Goal: Task Accomplishment & Management: Complete application form

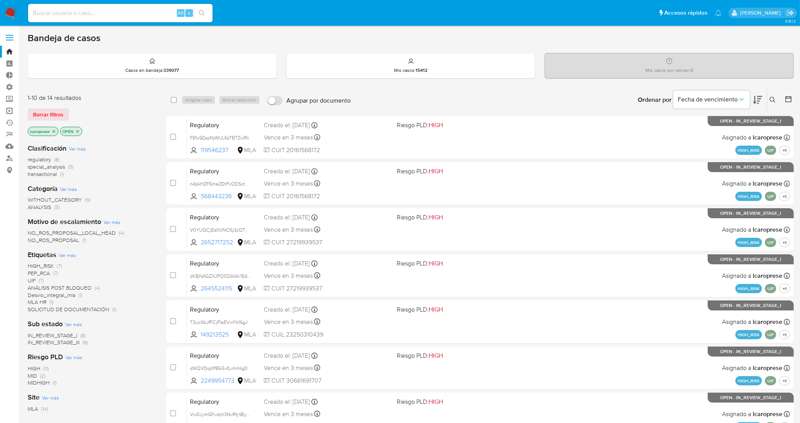
click at [9, 112] on link "Operaciones masivas" at bounding box center [46, 111] width 92 height 12
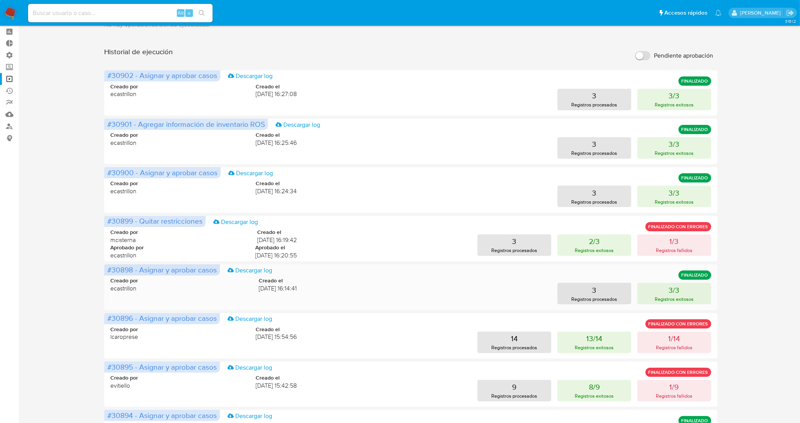
scroll to position [96, 0]
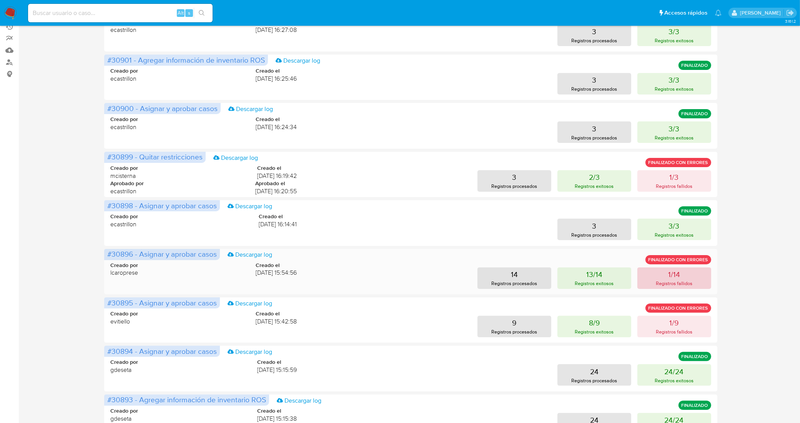
click at [673, 282] on p "Registros fallidos" at bounding box center [674, 283] width 37 height 7
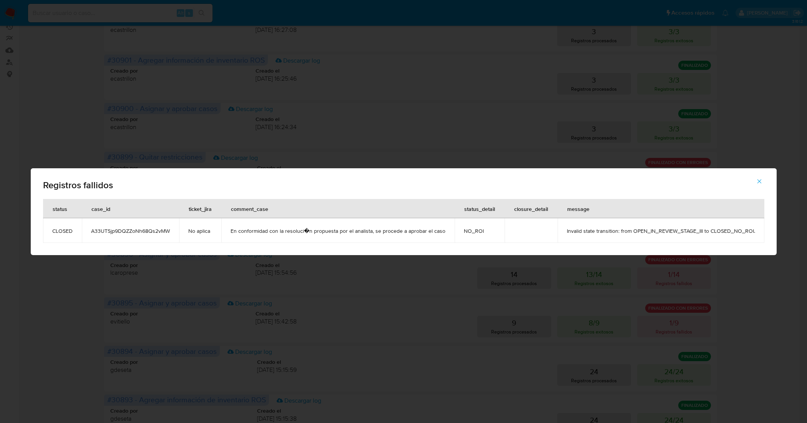
click at [165, 230] on span "A33UTSjp9DQZZoNh68Qs2vMW" at bounding box center [130, 231] width 79 height 7
click at [758, 181] on icon "button" at bounding box center [760, 181] width 4 height 4
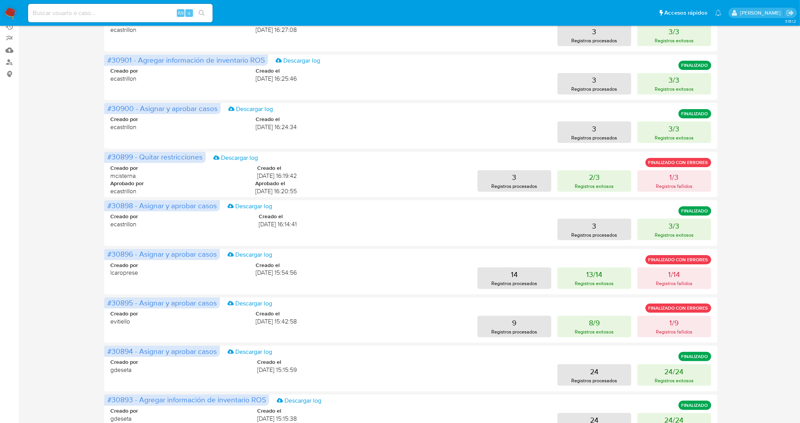
click at [162, 10] on input at bounding box center [120, 13] width 185 height 10
paste input "A33UTSjp9DQZZoNh68Qs2vMW"
type input "A33UTSjp9DQZZoNh68Qs2vMW"
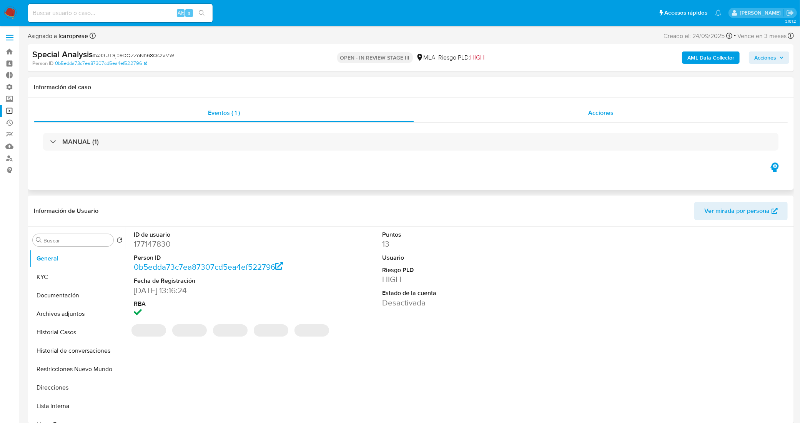
select select "10"
click at [610, 112] on span "Acciones" at bounding box center [600, 112] width 25 height 9
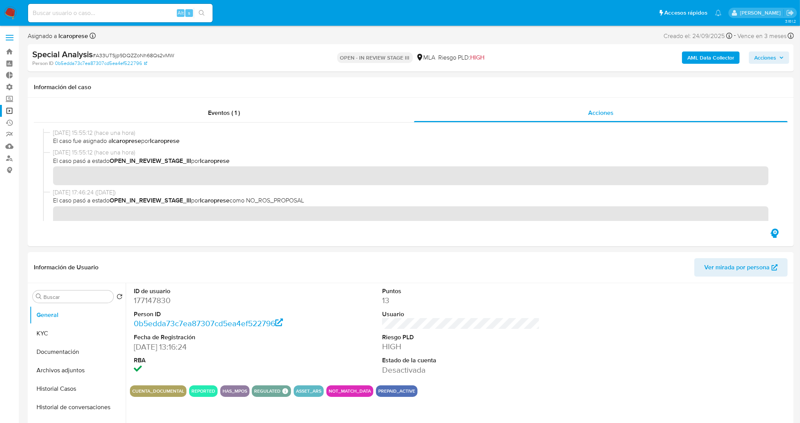
click at [775, 59] on span "Acciones" at bounding box center [765, 58] width 22 height 12
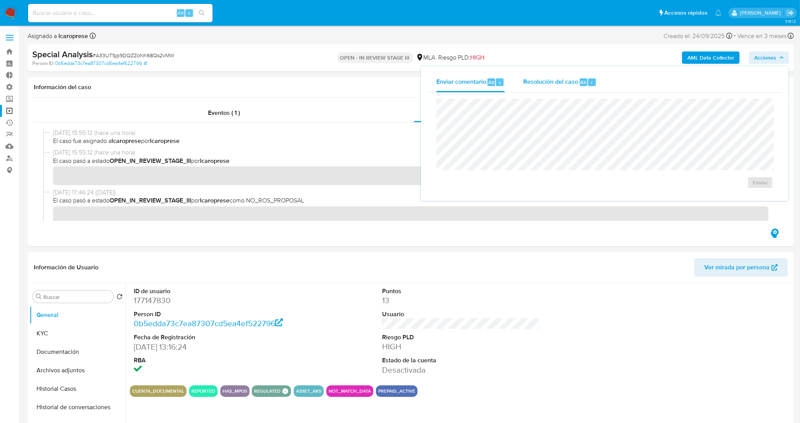
click at [548, 78] on span "Resolución del caso" at bounding box center [550, 82] width 55 height 9
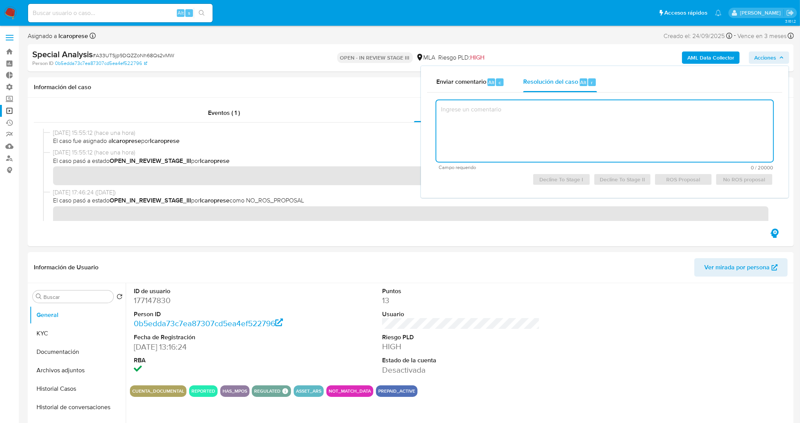
click at [554, 112] on textarea at bounding box center [604, 131] width 337 height 62
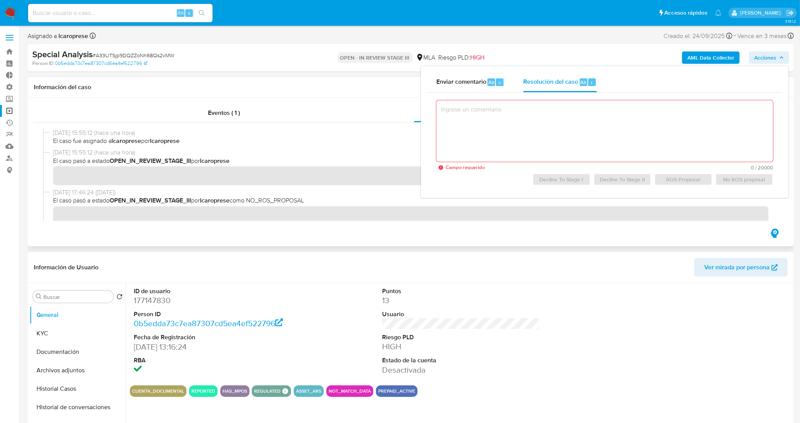
click at [358, 91] on h1 "Información del caso" at bounding box center [411, 87] width 754 height 8
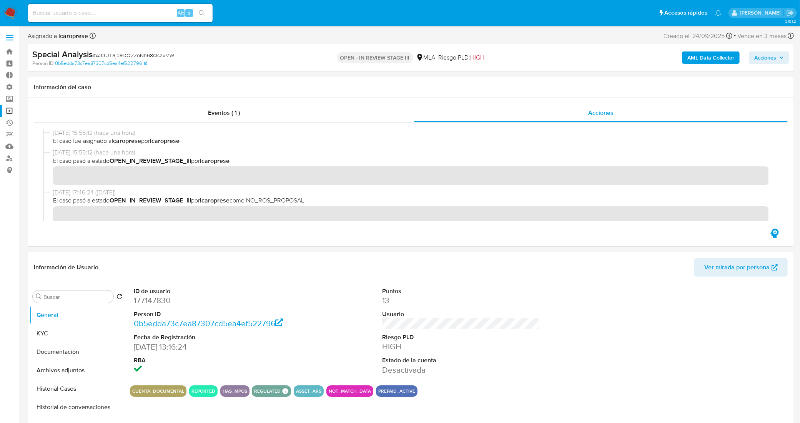
click at [781, 58] on icon "button" at bounding box center [781, 57] width 5 height 5
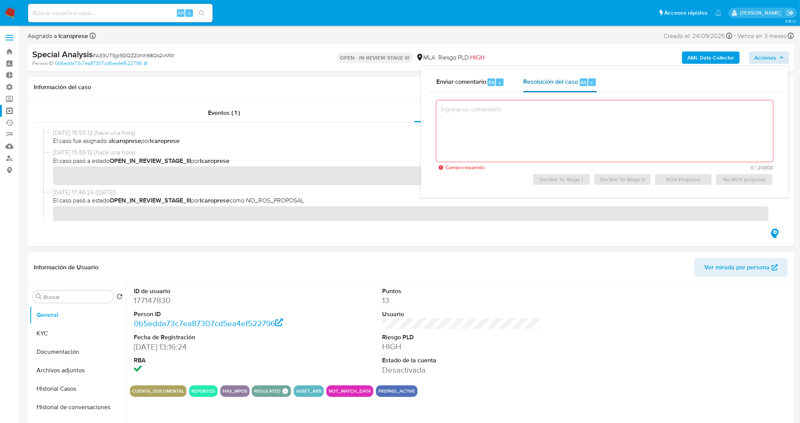
click at [566, 81] on span "Resolución del caso" at bounding box center [550, 82] width 55 height 9
click at [564, 144] on textarea at bounding box center [604, 131] width 337 height 62
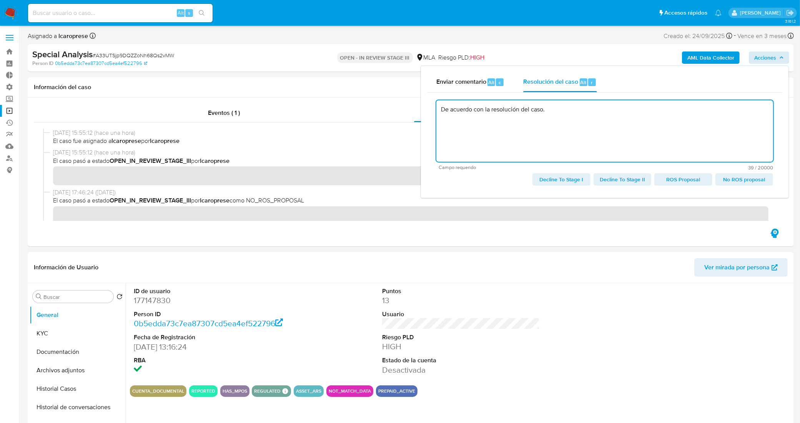
click at [749, 180] on span "No ROS proposal" at bounding box center [744, 179] width 47 height 11
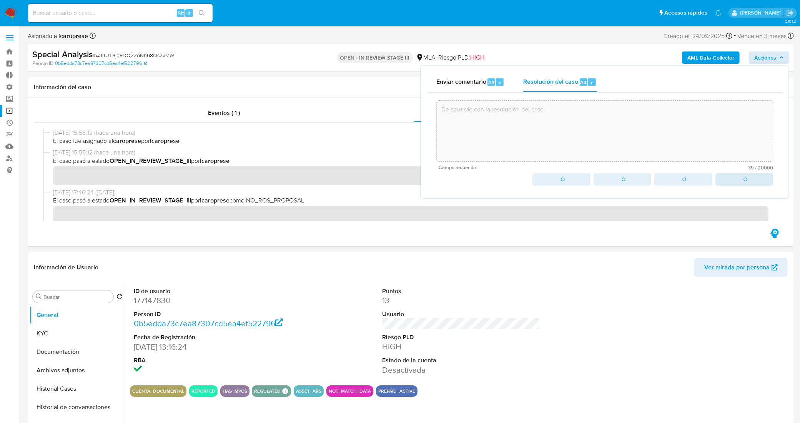
type textarea "De acuerdo con la resolución del caso."
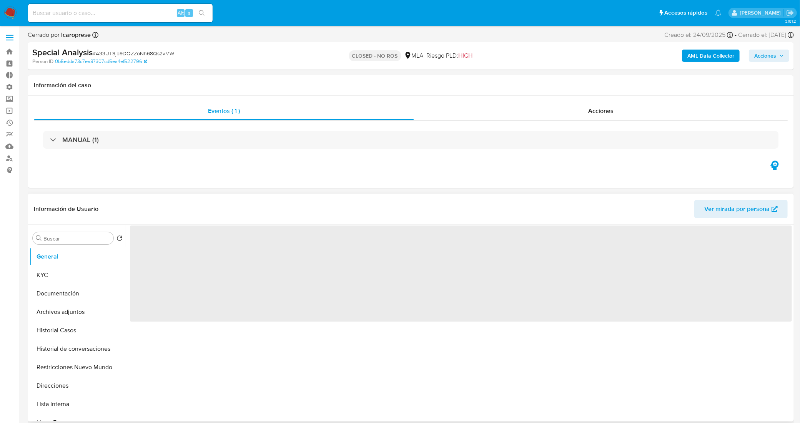
select select "10"
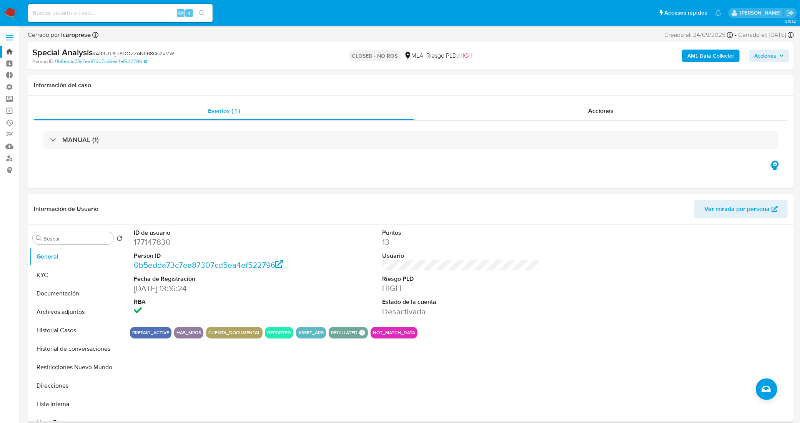
click at [9, 52] on link "Bandeja" at bounding box center [46, 52] width 92 height 12
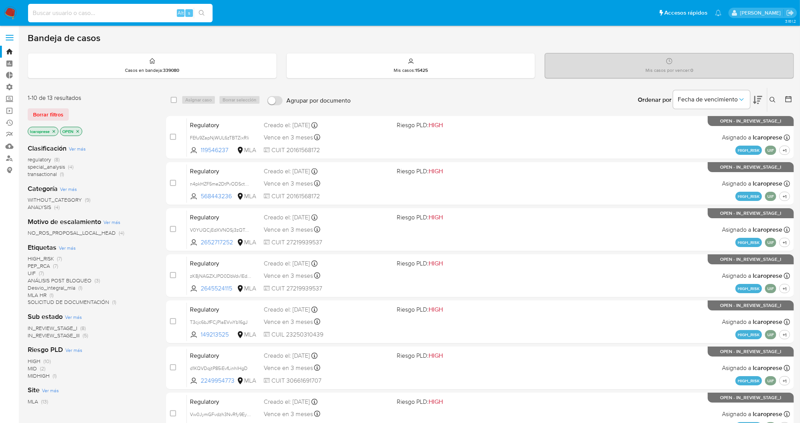
click at [162, 11] on input at bounding box center [120, 13] width 185 height 10
paste input "190168245"
type input "190168245"
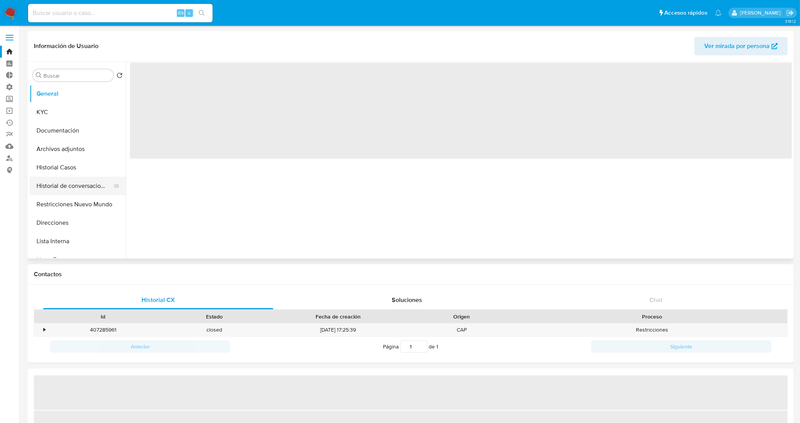
select select "10"
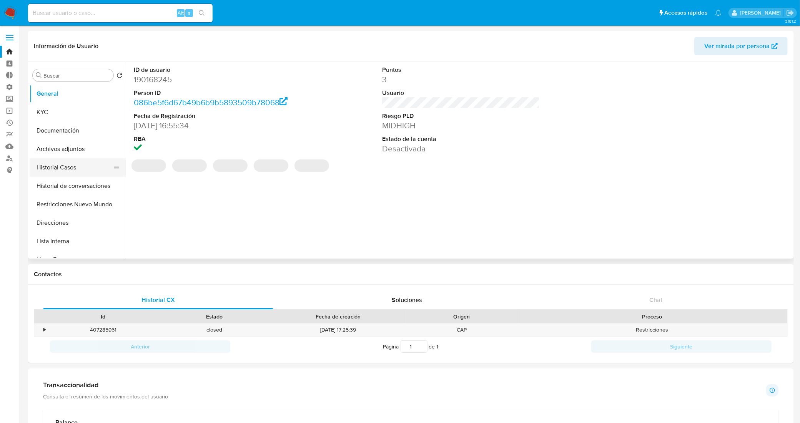
click at [70, 166] on button "Historial Casos" at bounding box center [75, 167] width 90 height 18
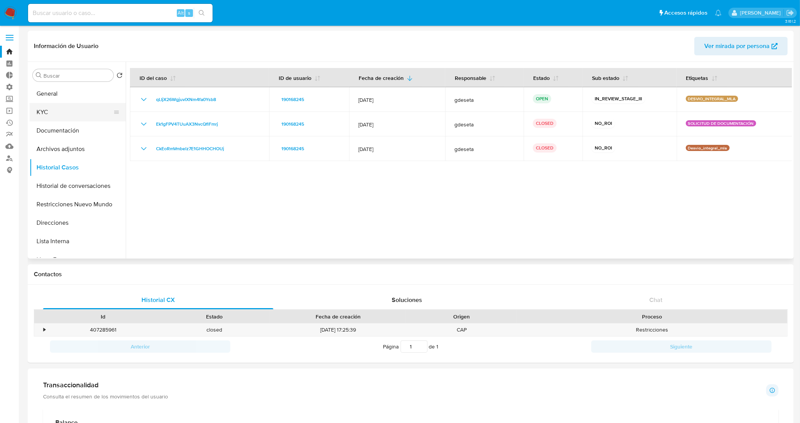
click at [83, 112] on button "KYC" at bounding box center [75, 112] width 90 height 18
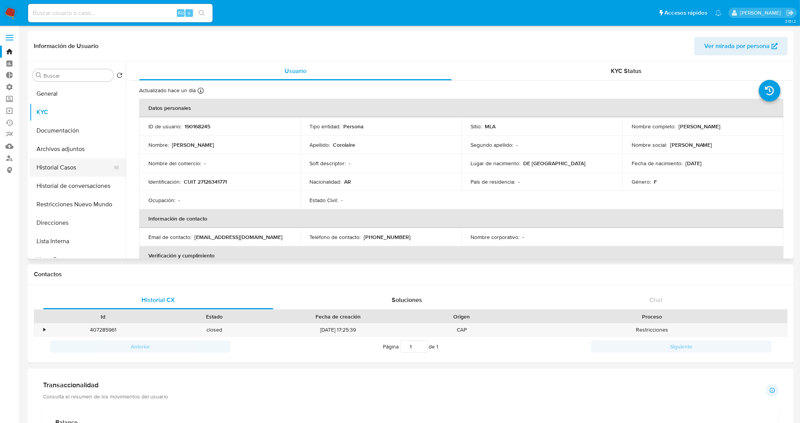
click at [58, 166] on button "Historial Casos" at bounding box center [75, 167] width 90 height 18
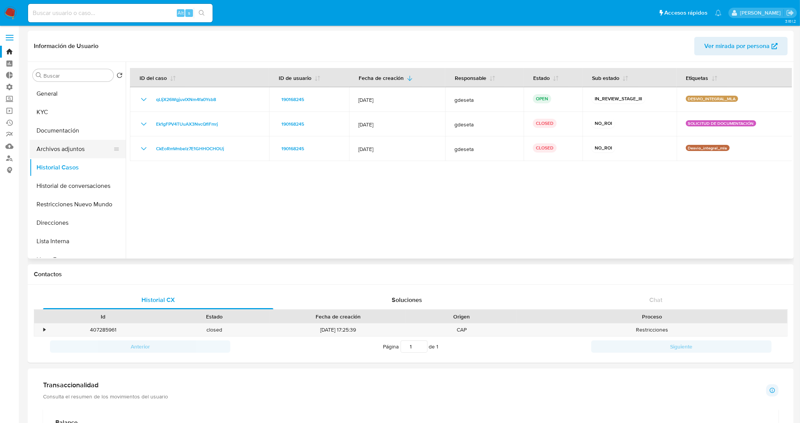
click at [83, 152] on button "Archivos adjuntos" at bounding box center [75, 149] width 90 height 18
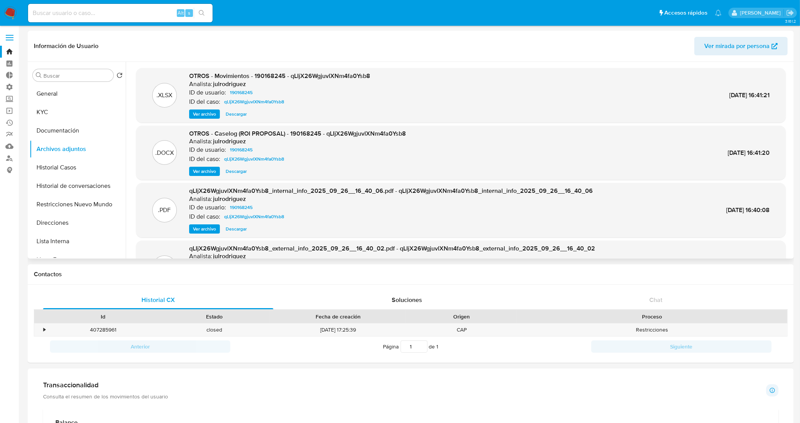
click at [210, 170] on span "Ver archivo" at bounding box center [204, 172] width 23 height 8
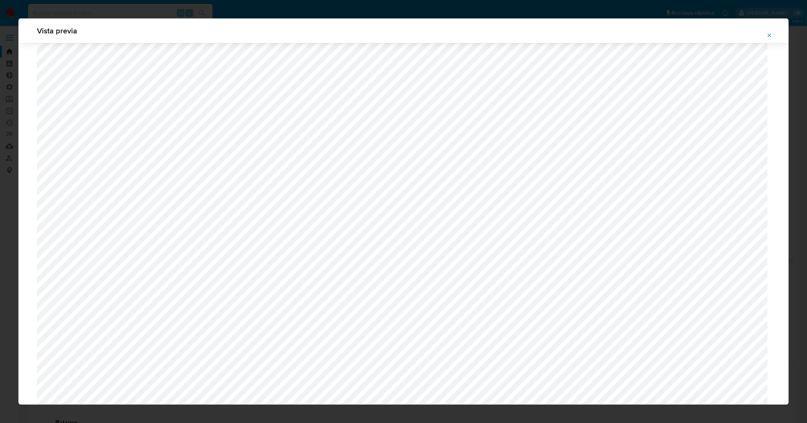
scroll to position [33, 0]
click at [771, 35] on icon "Attachment preview" at bounding box center [770, 35] width 6 height 6
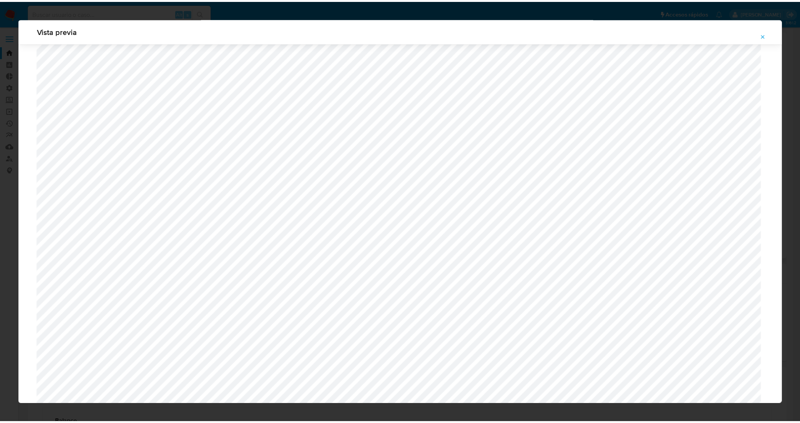
scroll to position [0, 0]
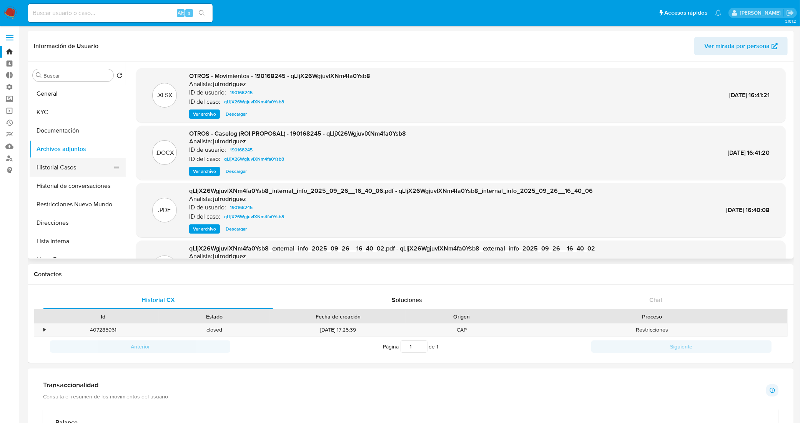
click at [73, 170] on button "Historial Casos" at bounding box center [75, 167] width 90 height 18
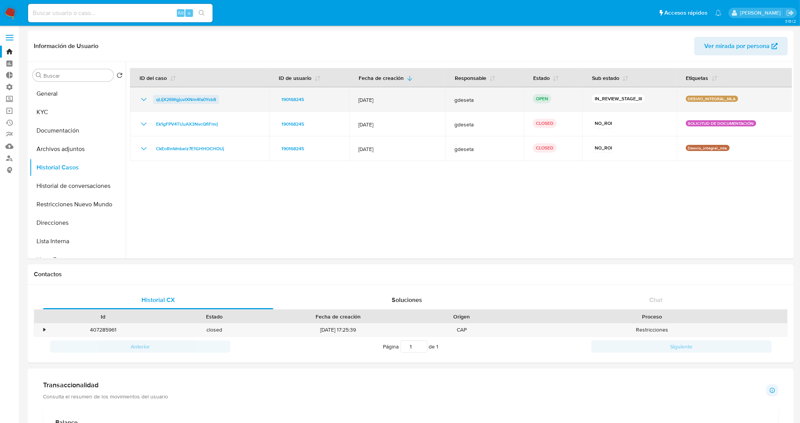
click at [208, 98] on span "qLIjX26WgjuvlXNm4fa0Ysb8" at bounding box center [186, 99] width 60 height 9
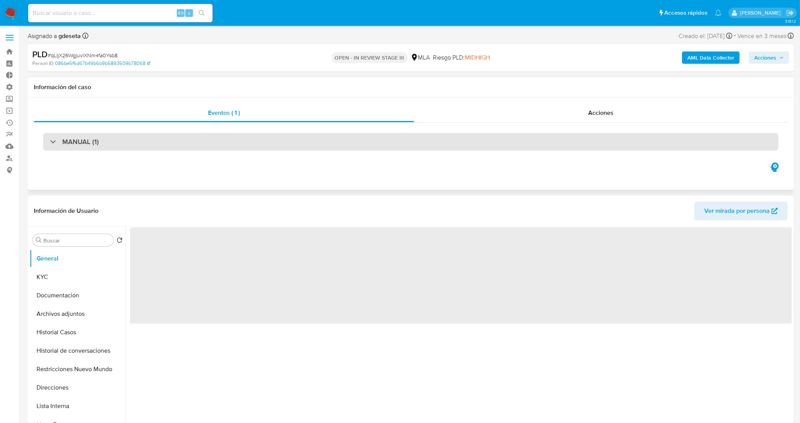
click at [236, 143] on div "MANUAL (1)" at bounding box center [411, 142] width 736 height 18
select select "10"
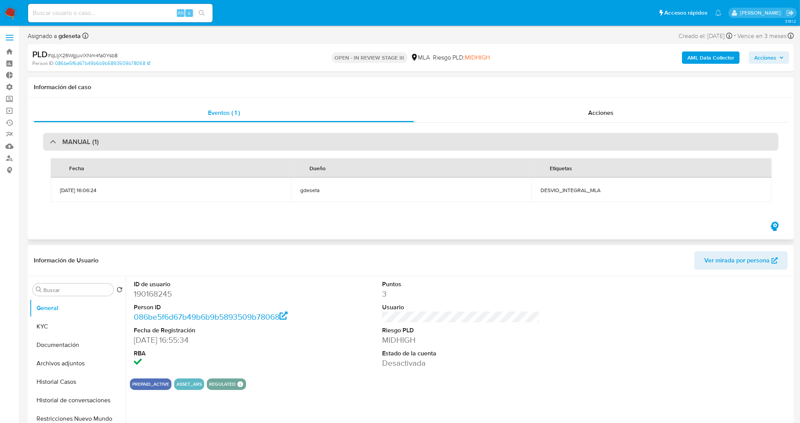
click at [236, 143] on div "MANUAL (1)" at bounding box center [411, 142] width 736 height 18
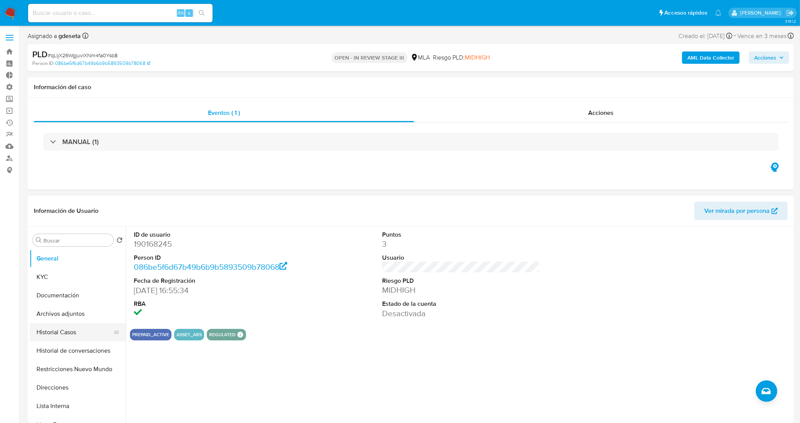
click at [75, 331] on button "Historial Casos" at bounding box center [75, 332] width 90 height 18
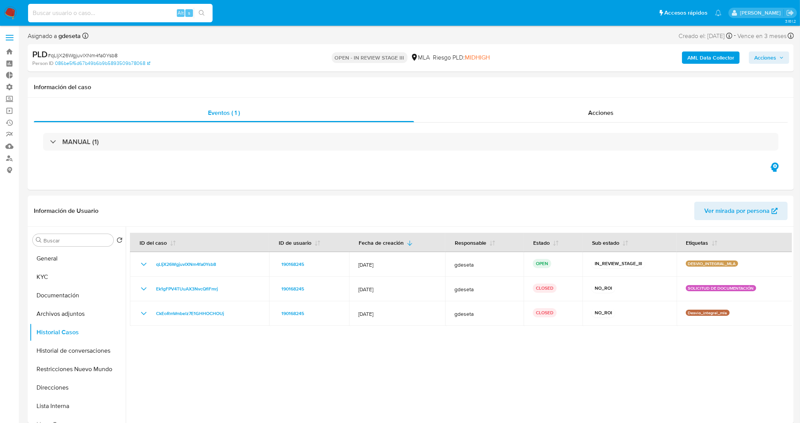
click at [99, 14] on input at bounding box center [120, 13] width 185 height 10
paste input "463235345"
type input "463235345"
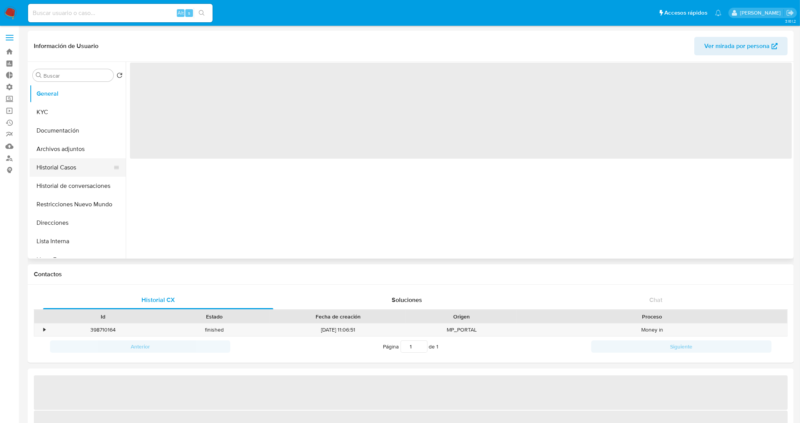
click at [62, 165] on button "Historial Casos" at bounding box center [75, 167] width 90 height 18
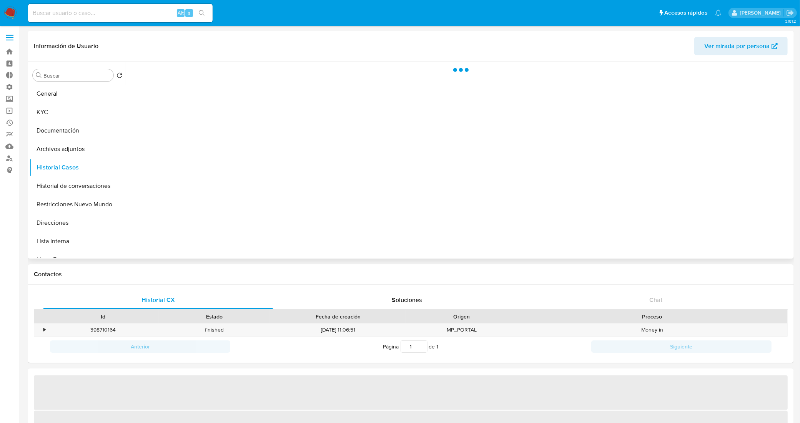
select select "10"
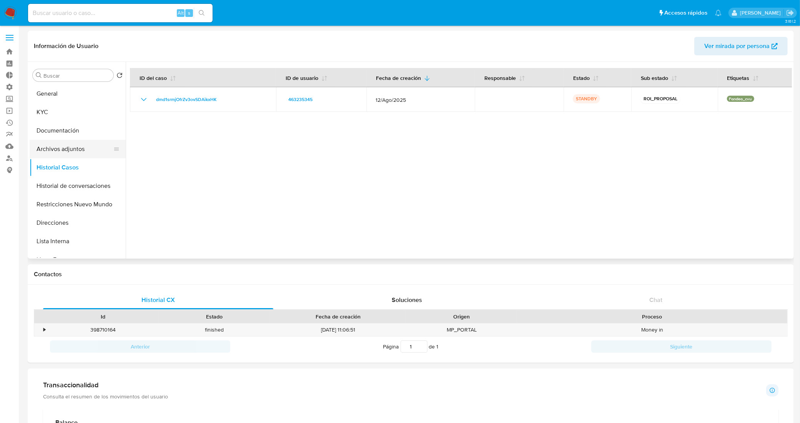
click at [82, 151] on button "Archivos adjuntos" at bounding box center [75, 149] width 90 height 18
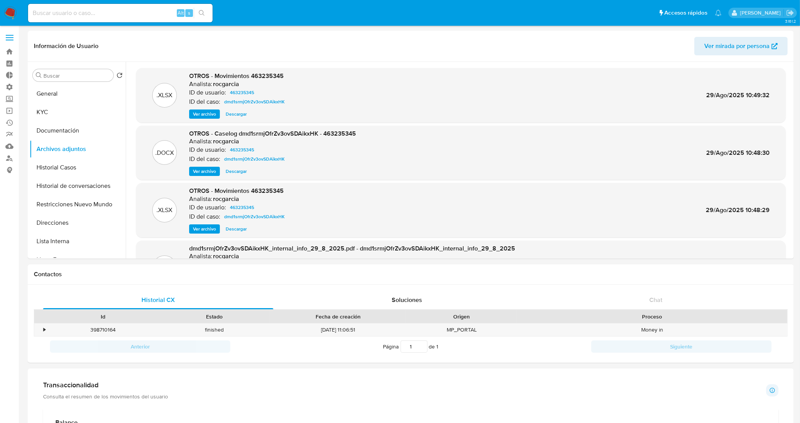
click at [142, 11] on input at bounding box center [120, 13] width 185 height 10
paste input "463235345"
click at [78, 168] on button "Historial Casos" at bounding box center [75, 167] width 90 height 18
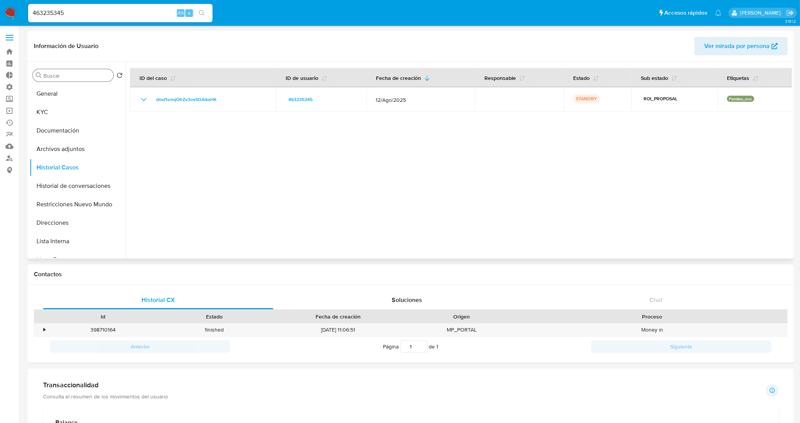
drag, startPoint x: 85, startPoint y: 95, endPoint x: 83, endPoint y: 78, distance: 16.6
click at [85, 95] on button "General" at bounding box center [78, 94] width 96 height 18
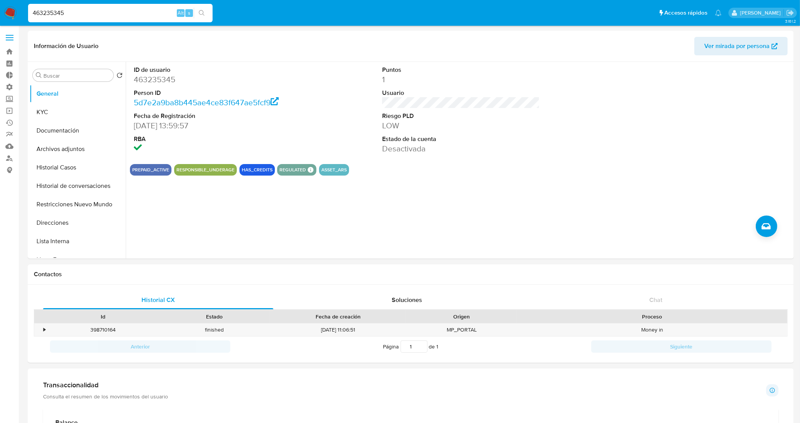
click at [147, 12] on input "463235345" at bounding box center [120, 13] width 185 height 10
drag, startPoint x: 147, startPoint y: 12, endPoint x: 1, endPoint y: 4, distance: 146.3
click at [1, 4] on nav "Pausado Ver notificaciones 463235345 Alt s Accesos rápidos Presiona las siguien…" at bounding box center [400, 13] width 800 height 26
paste input "kg9qKYEBBIetbPf4hK5GpLDZ"
type input "kg9qKYEBBIetbPf4hK5GpLDZ"
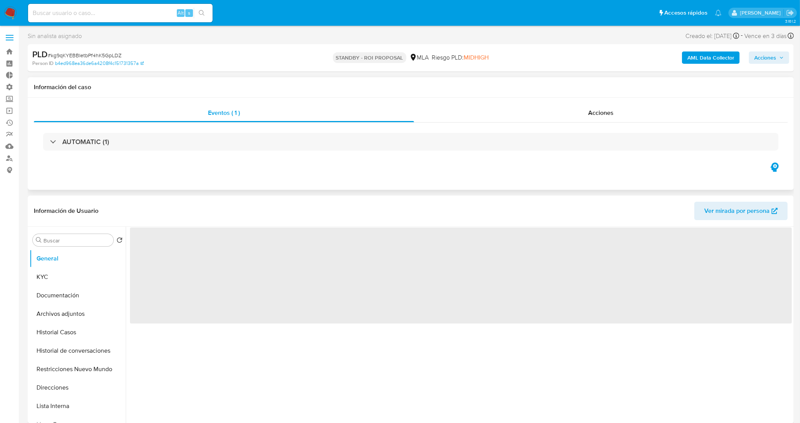
select select "10"
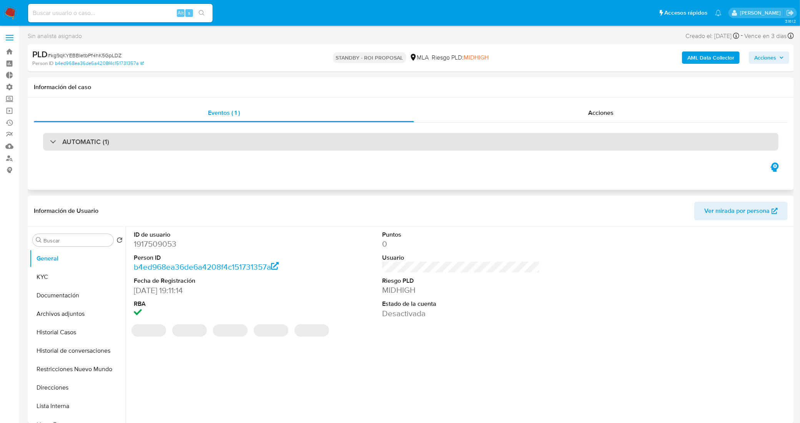
click at [222, 145] on div "AUTOMATIC (1)" at bounding box center [411, 142] width 736 height 18
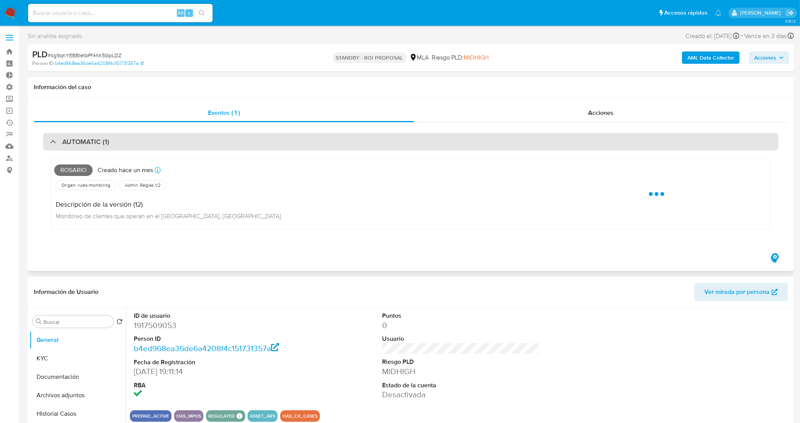
click at [188, 137] on div "AUTOMATIC (1)" at bounding box center [411, 142] width 736 height 18
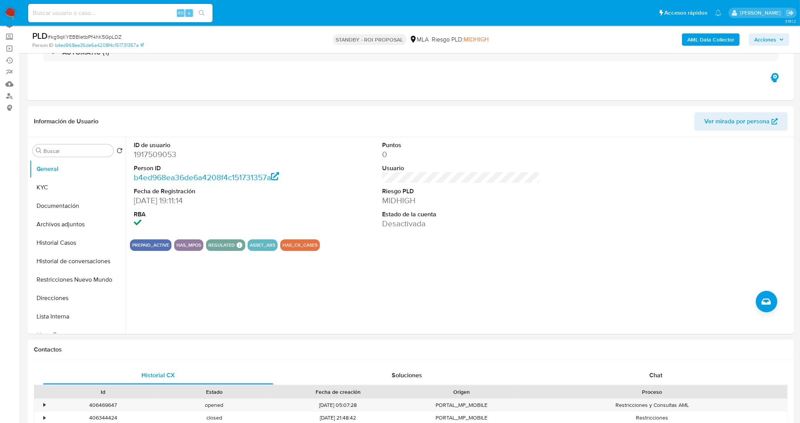
scroll to position [144, 0]
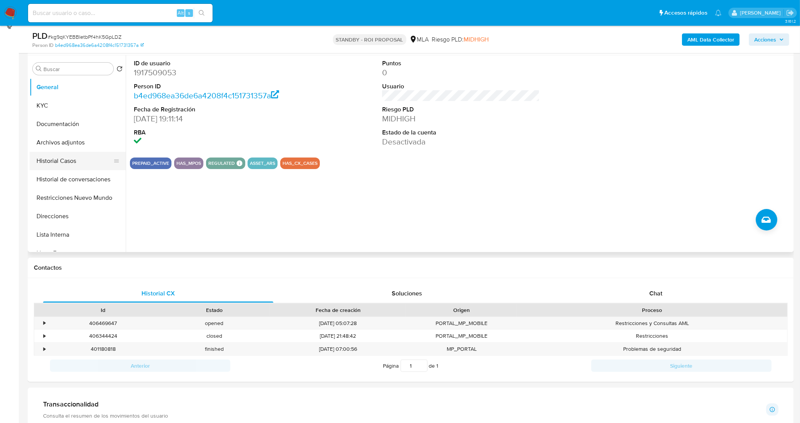
click at [64, 160] on button "Historial Casos" at bounding box center [75, 161] width 90 height 18
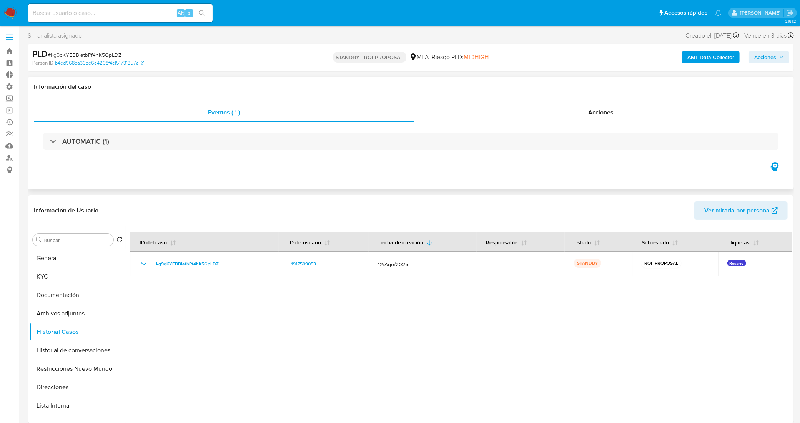
scroll to position [0, 0]
drag, startPoint x: 516, startPoint y: 122, endPoint x: 518, endPoint y: 117, distance: 6.1
click at [517, 122] on div "Acciones" at bounding box center [601, 113] width 374 height 18
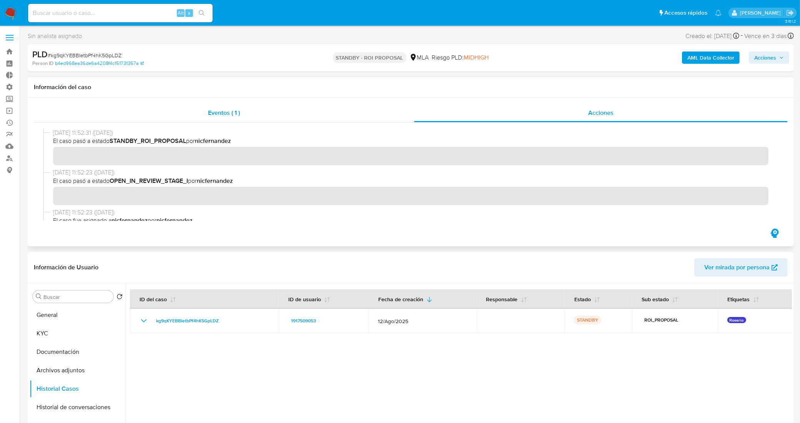
click at [239, 121] on div "Eventos ( 1 )" at bounding box center [224, 113] width 380 height 18
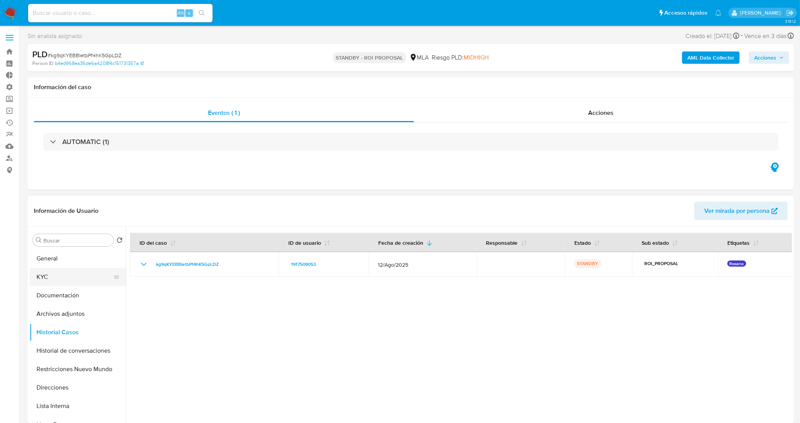
click at [72, 280] on button "KYC" at bounding box center [75, 277] width 90 height 18
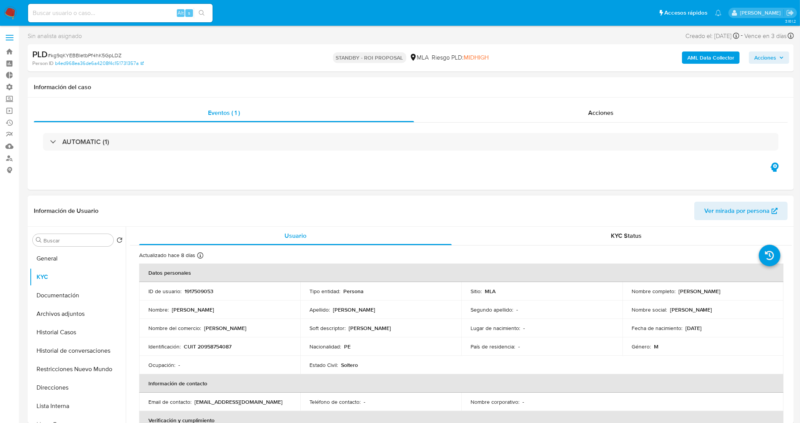
click at [219, 344] on p "CUIT 20958754087" at bounding box center [208, 346] width 48 height 7
click at [220, 347] on p "CUIT 20958754087" at bounding box center [208, 346] width 48 height 7
click at [241, 349] on div "Identificación : CUIT 20958754087" at bounding box center [219, 346] width 143 height 7
click at [223, 348] on p "CUIT 20958754087" at bounding box center [208, 346] width 48 height 7
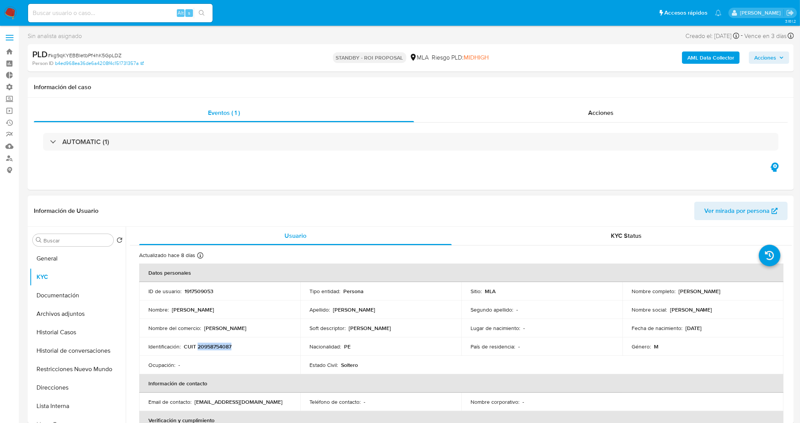
click at [223, 348] on p "CUIT 20958754087" at bounding box center [208, 346] width 48 height 7
copy p "20958754087"
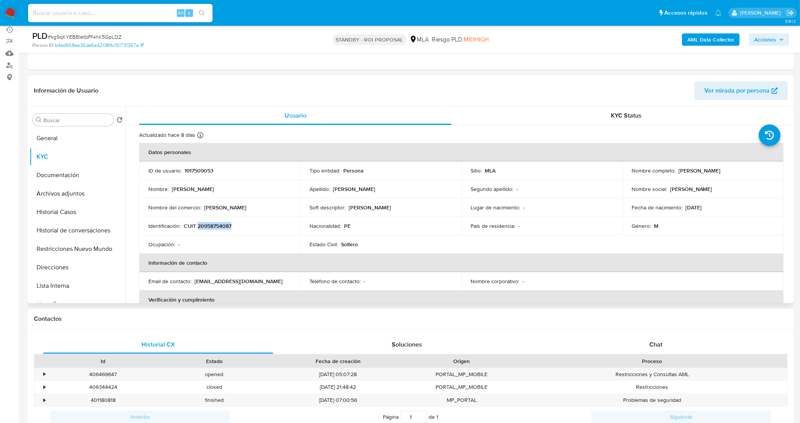
scroll to position [96, 0]
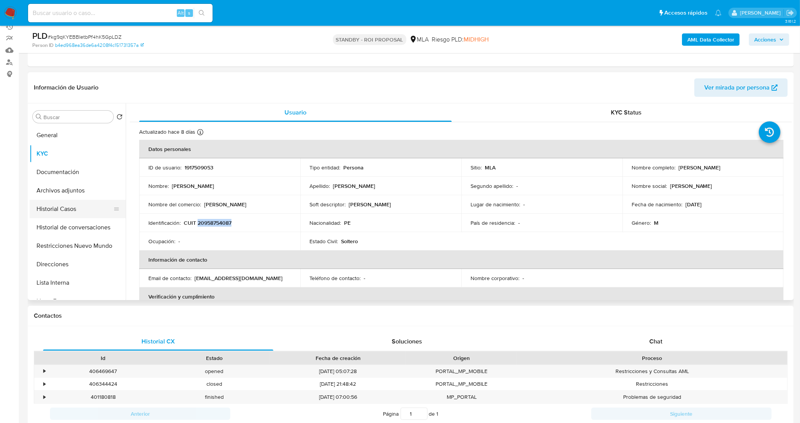
click at [60, 209] on button "Historial Casos" at bounding box center [75, 209] width 90 height 18
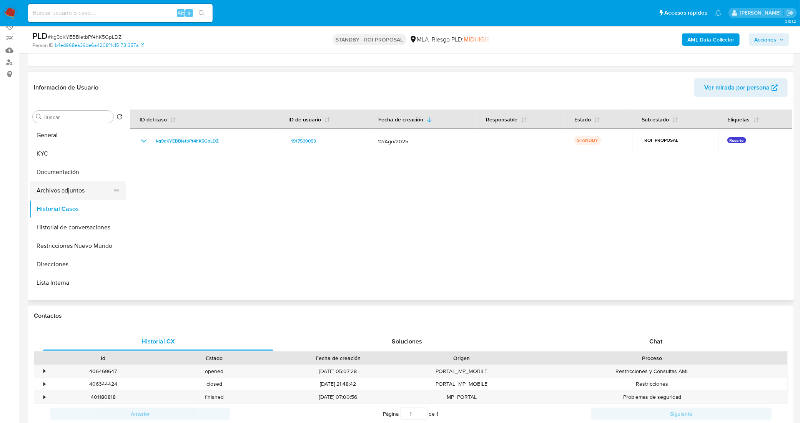
click at [77, 189] on button "Archivos adjuntos" at bounding box center [75, 190] width 90 height 18
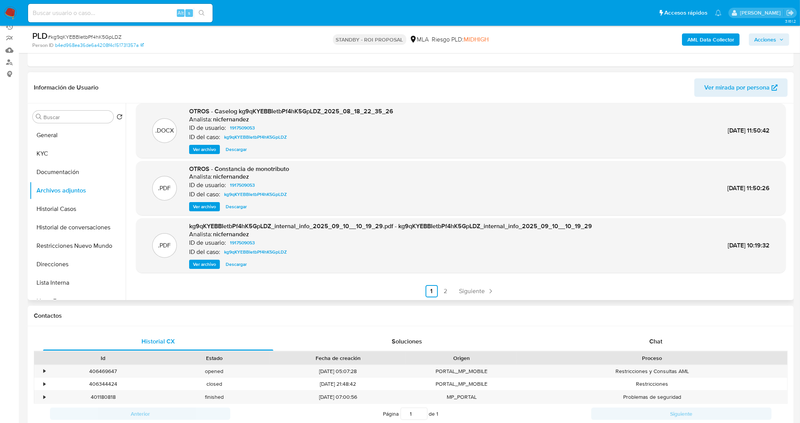
scroll to position [64, 0]
click at [470, 289] on span "Siguiente" at bounding box center [473, 291] width 26 height 6
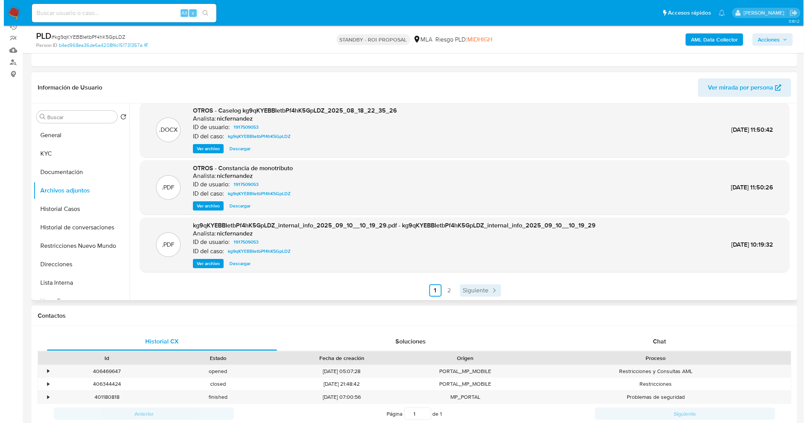
scroll to position [0, 0]
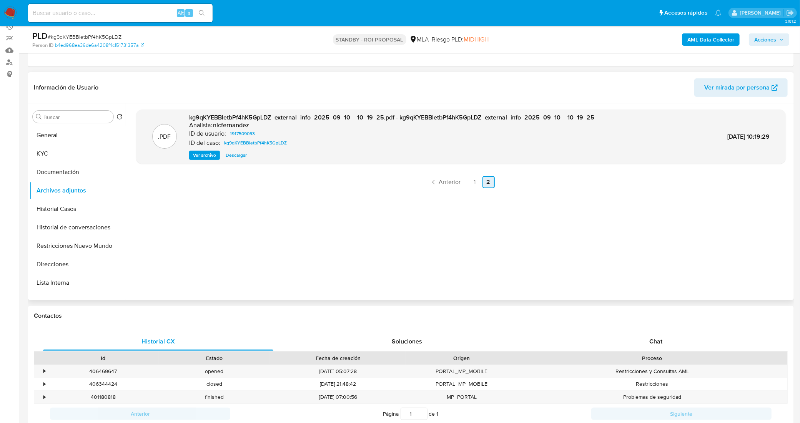
click at [448, 181] on span "Anterior" at bounding box center [450, 182] width 22 height 6
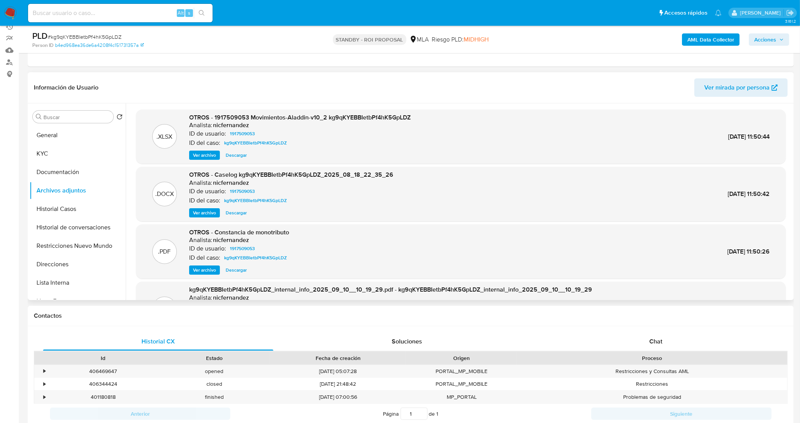
click at [205, 155] on span "Ver archivo" at bounding box center [204, 156] width 23 height 8
click at [237, 214] on span "Descargar" at bounding box center [236, 213] width 21 height 8
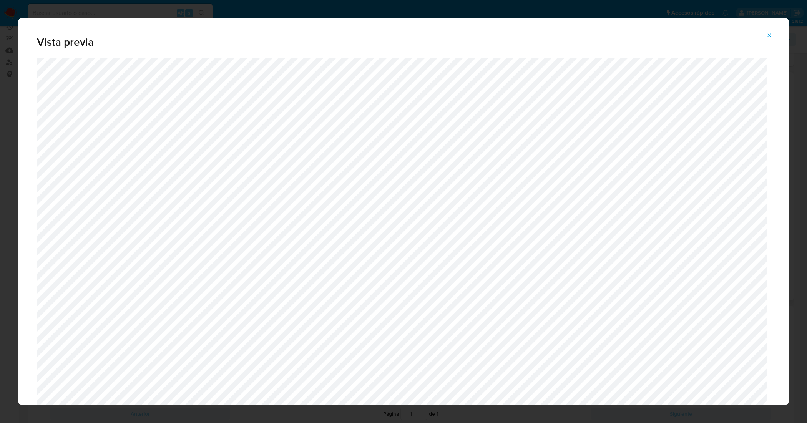
click at [770, 35] on icon "Attachment preview" at bounding box center [769, 34] width 3 height 3
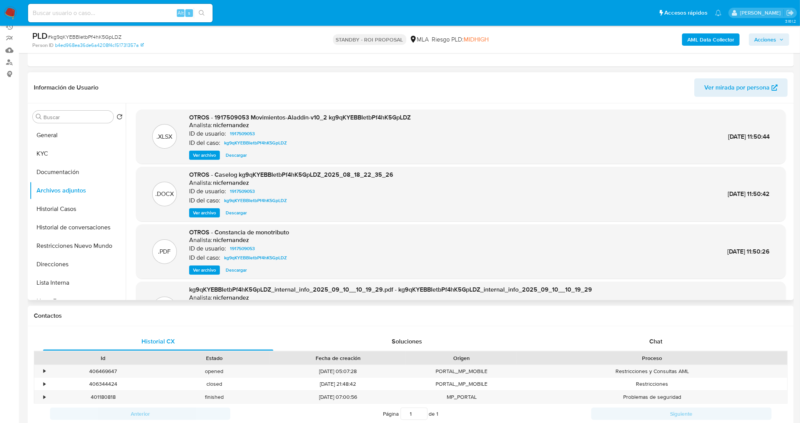
click at [236, 155] on span "Descargar" at bounding box center [236, 156] width 21 height 8
click at [74, 245] on button "Restricciones Nuevo Mundo" at bounding box center [75, 246] width 90 height 18
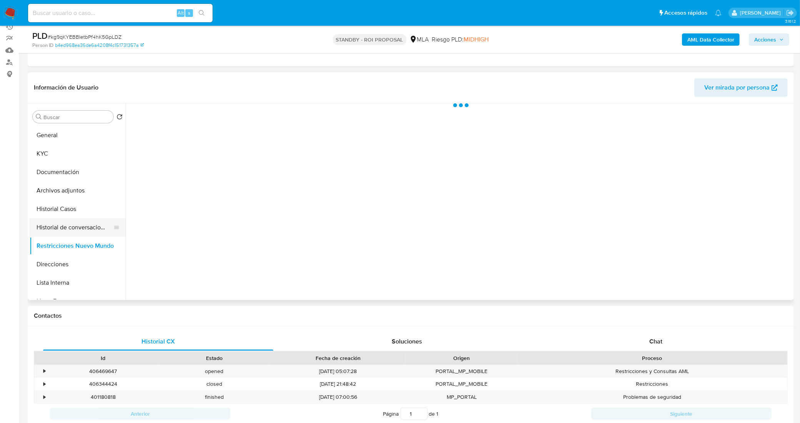
click at [81, 227] on button "Historial de conversaciones" at bounding box center [75, 227] width 90 height 18
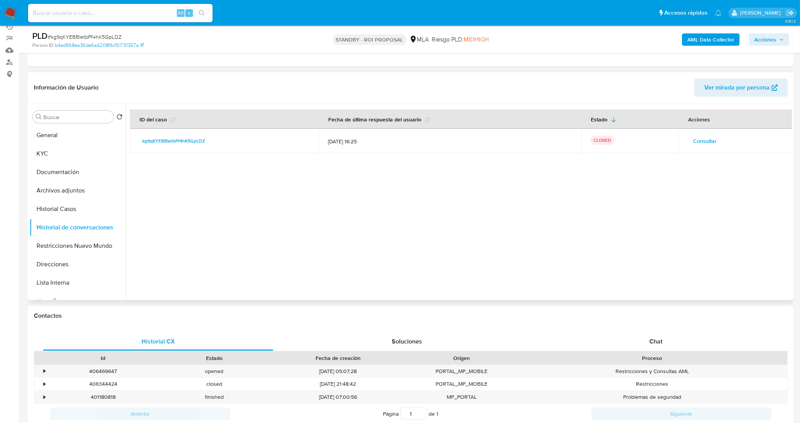
click at [700, 139] on span "Consultar" at bounding box center [704, 141] width 23 height 11
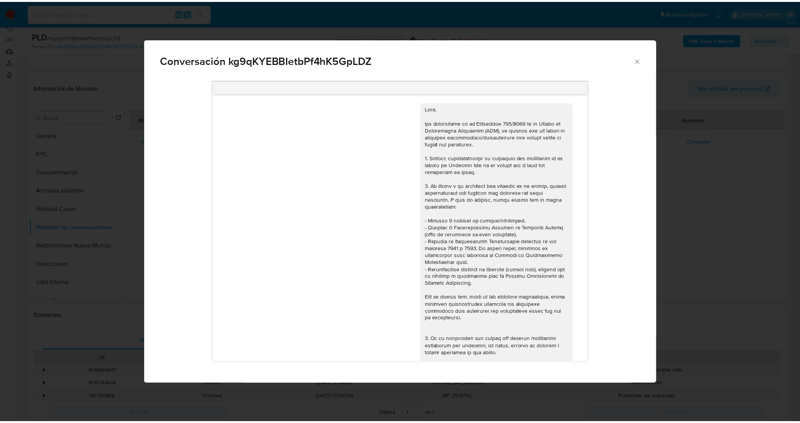
scroll to position [601, 0]
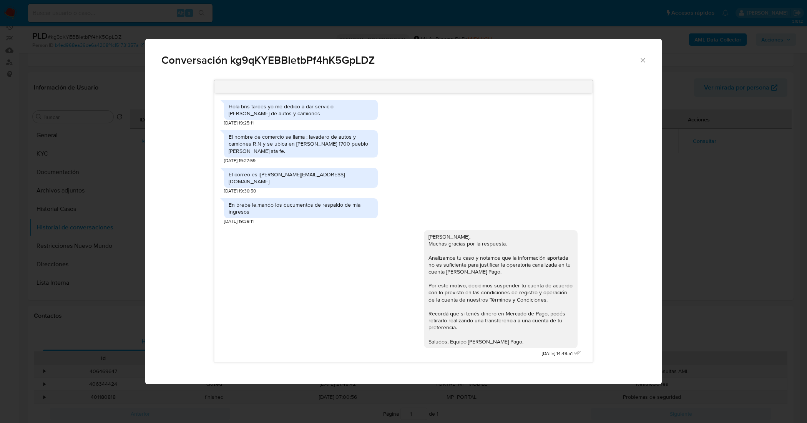
drag, startPoint x: 641, startPoint y: 58, endPoint x: 631, endPoint y: 60, distance: 9.4
click at [639, 58] on icon "Cerrar" at bounding box center [643, 61] width 8 height 8
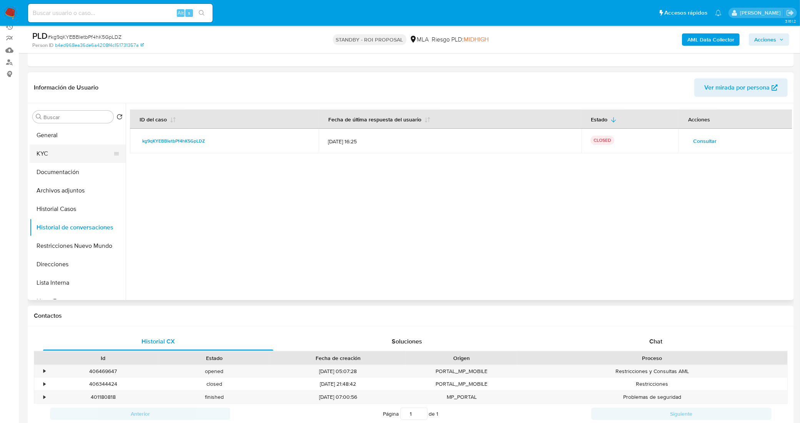
click at [63, 156] on button "KYC" at bounding box center [75, 154] width 90 height 18
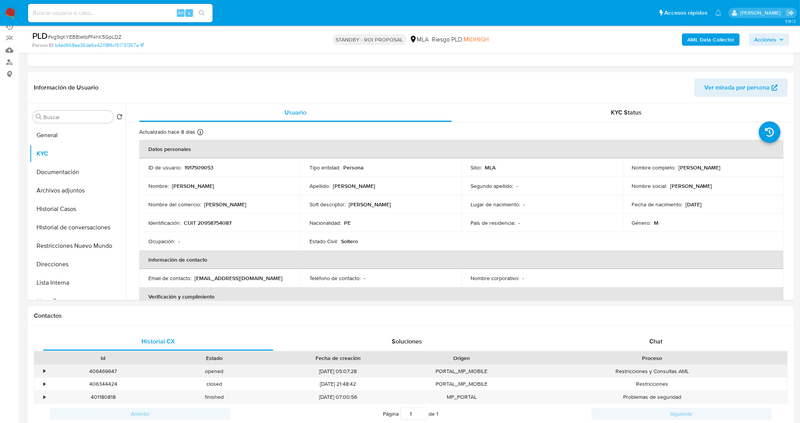
click at [106, 370] on div "406469647" at bounding box center [103, 371] width 111 height 13
copy div "406469647"
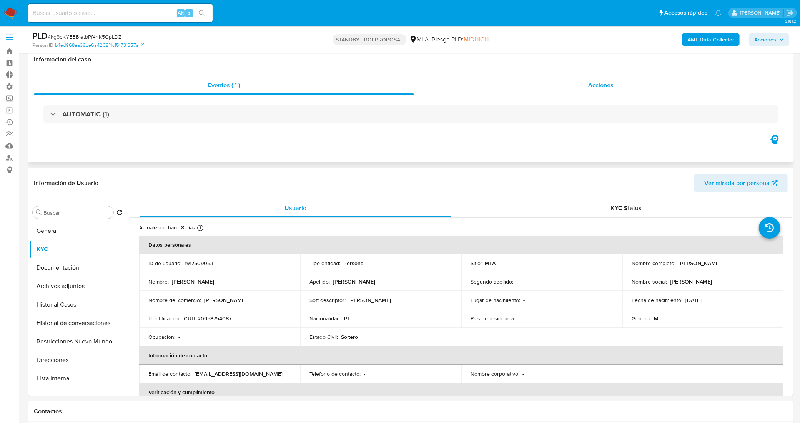
scroll to position [0, 0]
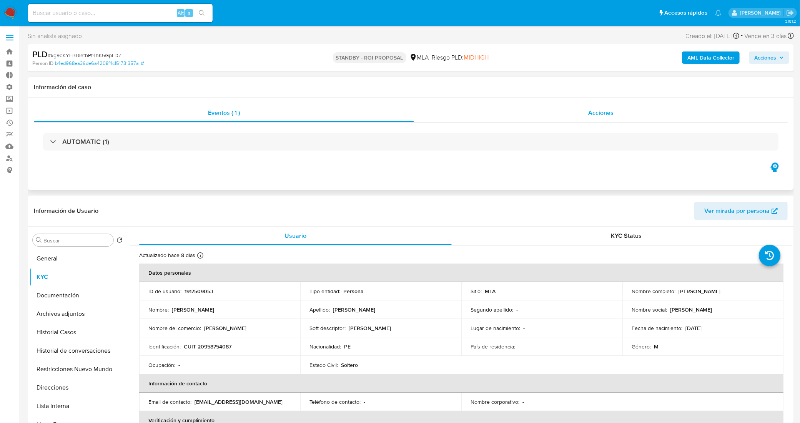
click at [526, 104] on div "Acciones" at bounding box center [601, 113] width 374 height 18
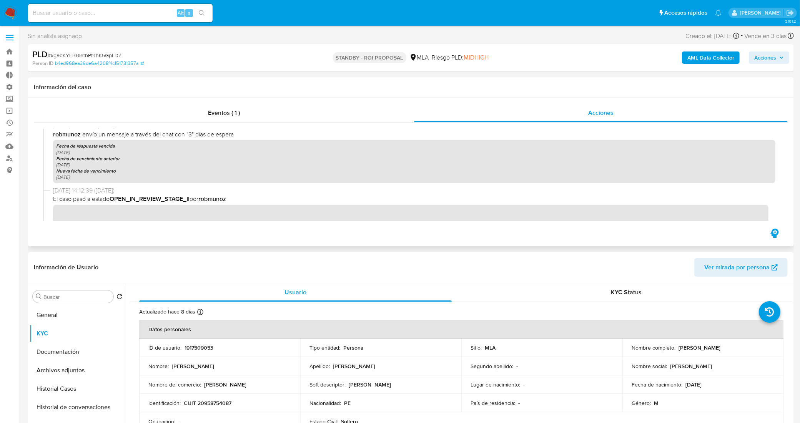
scroll to position [1157, 0]
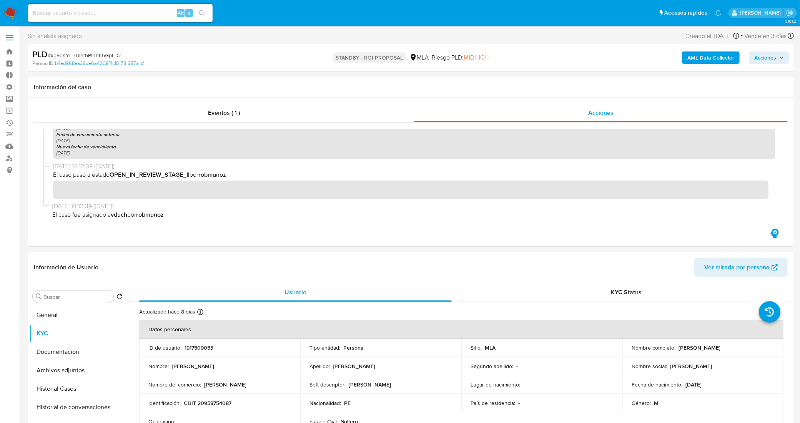
click at [112, 55] on span "# kg9qKYEBBIetbPf4hK5GpLDZ" at bounding box center [85, 56] width 74 height 8
copy span "kg9qKYEBBIetbPf4hK5GpLDZ"
click at [10, 50] on link "Bandeja" at bounding box center [46, 52] width 92 height 12
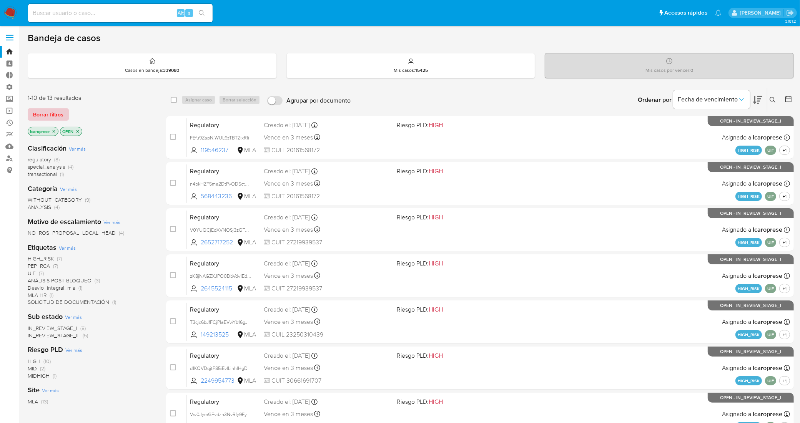
click at [57, 113] on span "Borrar filtros" at bounding box center [48, 114] width 30 height 11
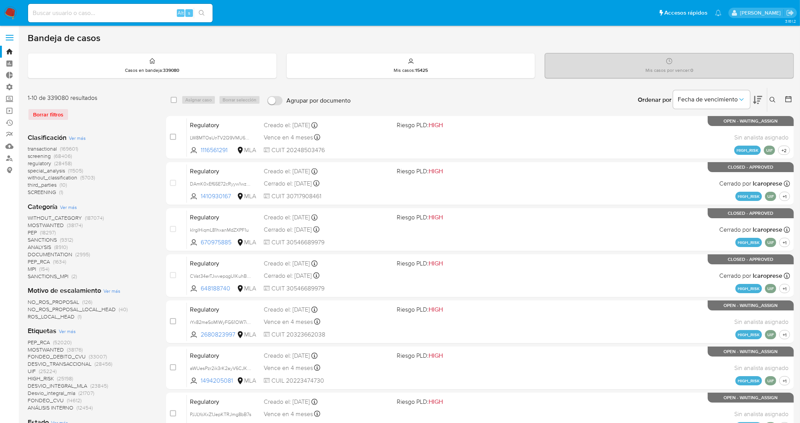
click at [770, 98] on icon at bounding box center [773, 100] width 6 height 6
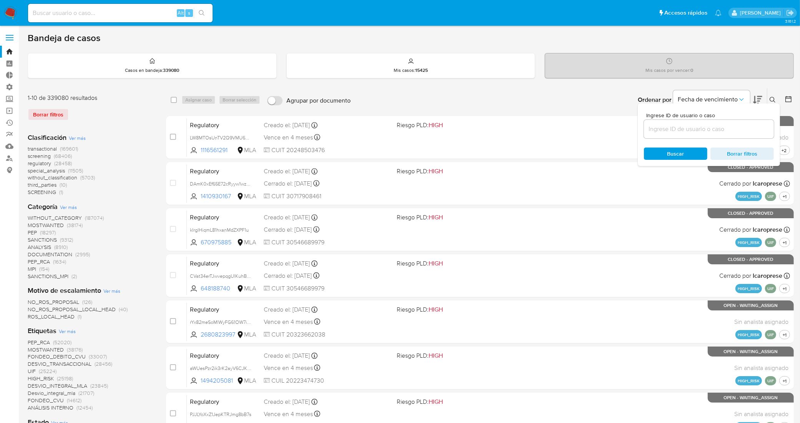
click at [718, 128] on input at bounding box center [709, 129] width 130 height 10
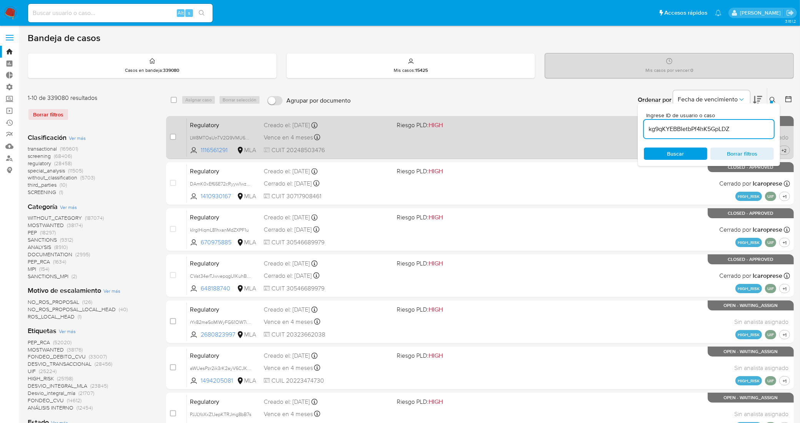
type input "kg9qKYEBBIetbPf4hK5GpLDZ"
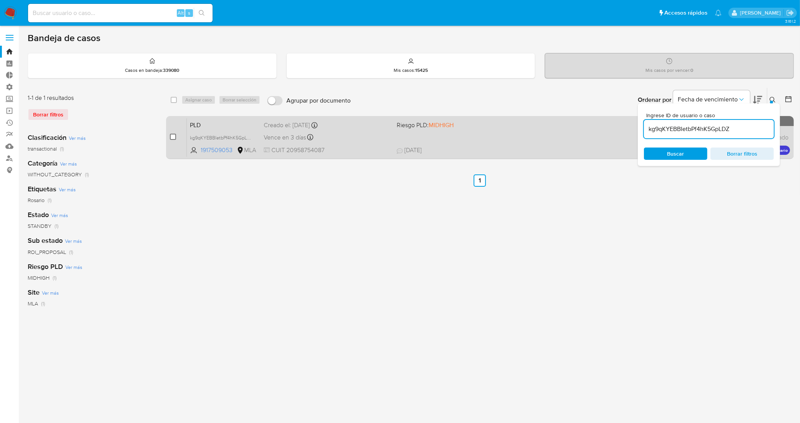
click at [170, 135] on input "checkbox" at bounding box center [173, 137] width 6 height 6
checkbox input "true"
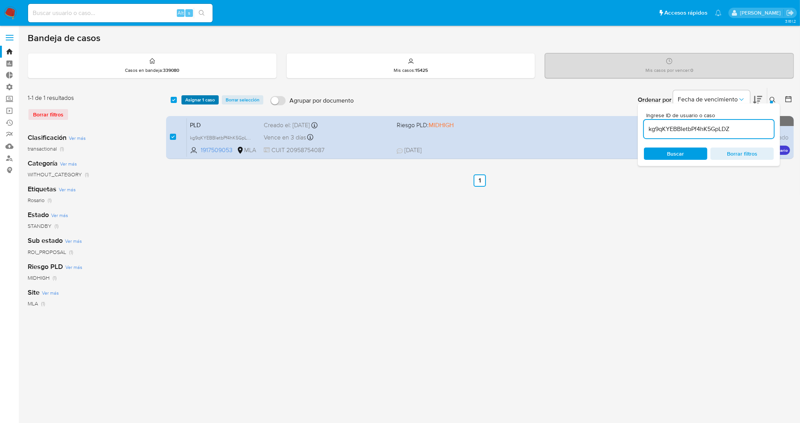
click at [201, 97] on span "Asignar 1 caso" at bounding box center [200, 100] width 30 height 8
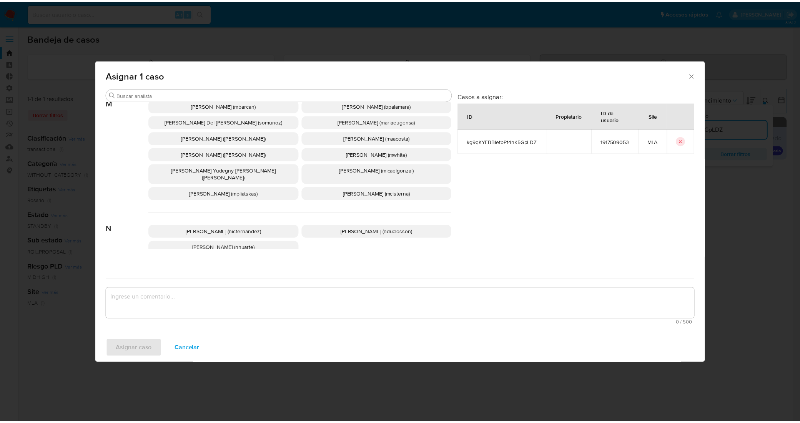
scroll to position [385, 0]
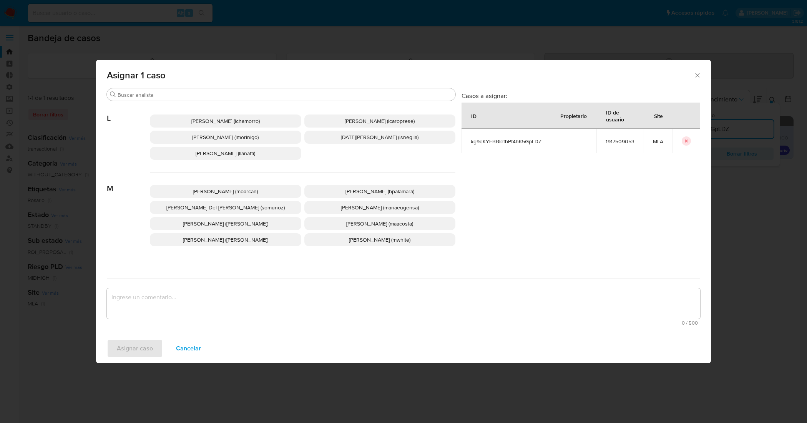
click at [366, 124] on span "[PERSON_NAME] (lcaroprese)" at bounding box center [380, 121] width 70 height 8
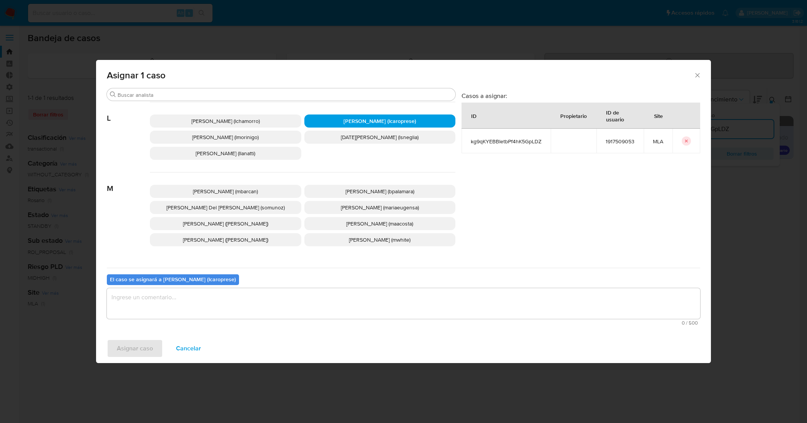
click at [228, 298] on textarea "assign-modal" at bounding box center [404, 303] width 594 height 31
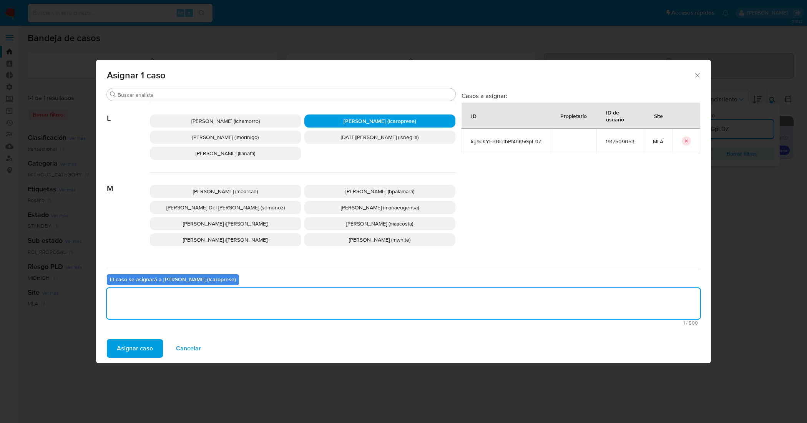
click at [142, 343] on span "Asignar caso" at bounding box center [135, 348] width 36 height 17
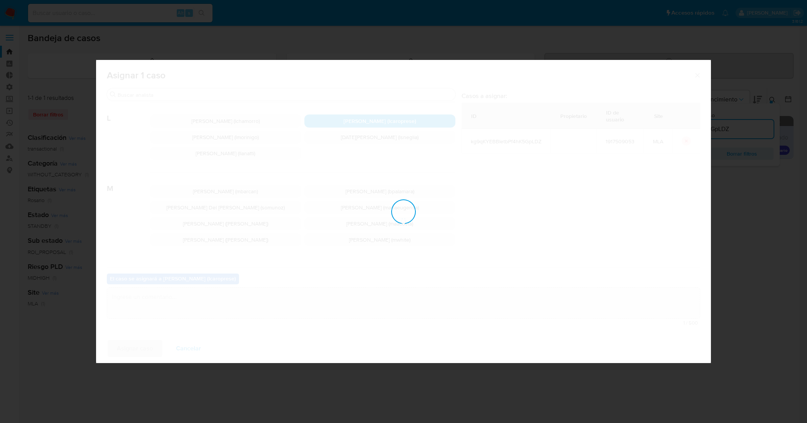
checkbox input "false"
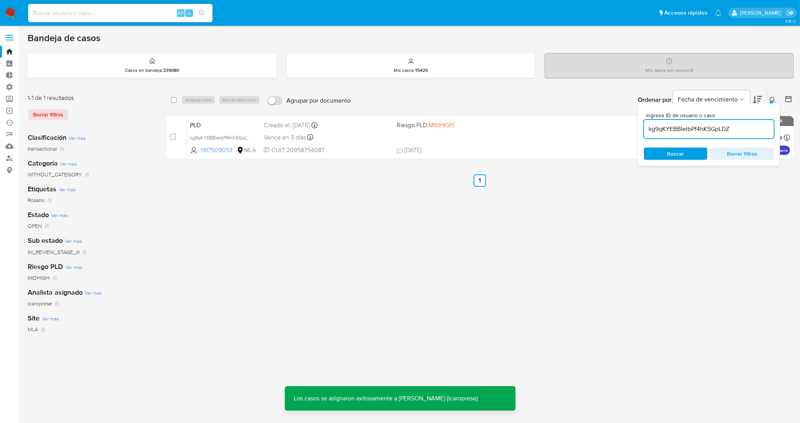
click at [772, 98] on icon at bounding box center [773, 100] width 6 height 6
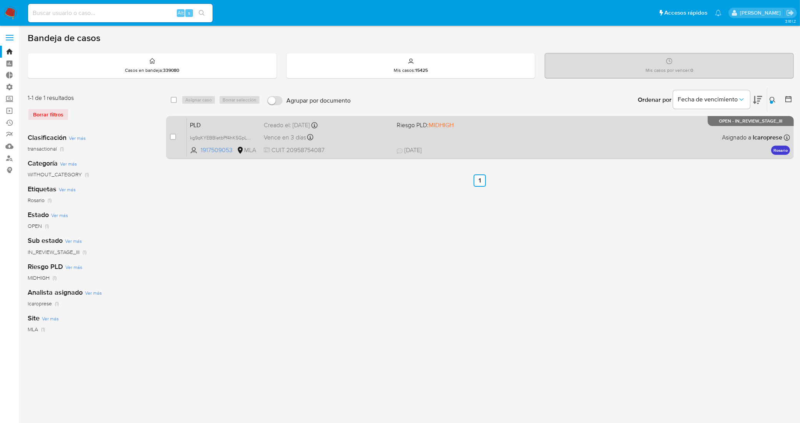
click at [250, 127] on span "PLD" at bounding box center [224, 125] width 68 height 10
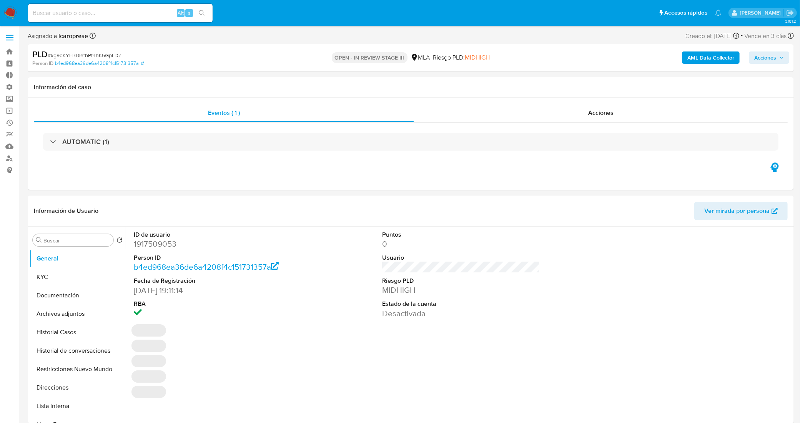
select select "10"
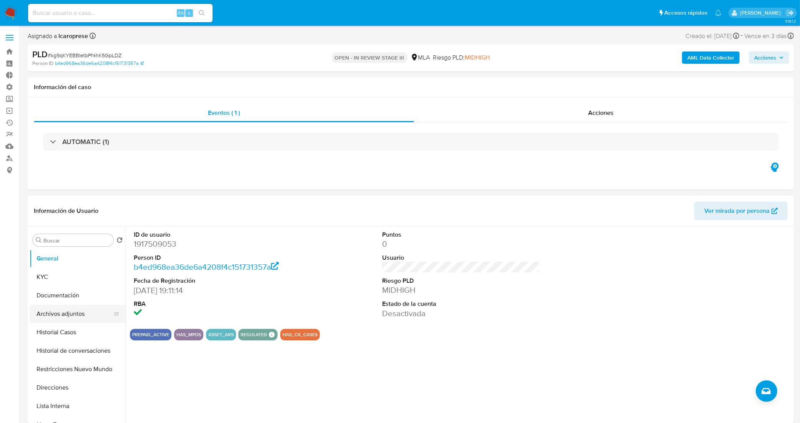
click at [66, 312] on button "Archivos adjuntos" at bounding box center [75, 314] width 90 height 18
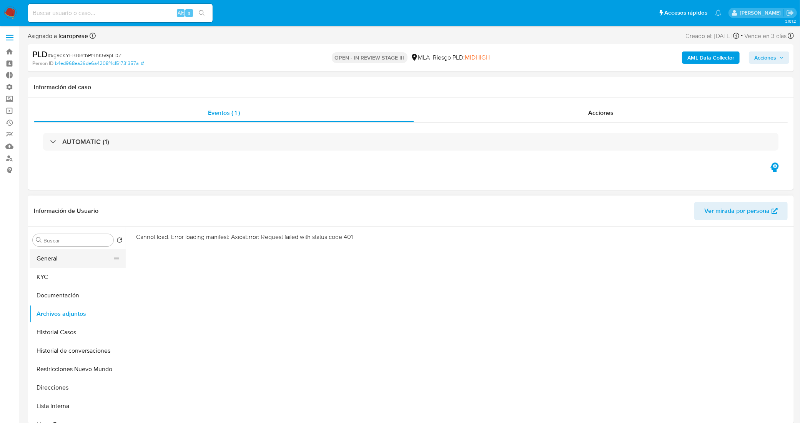
click at [74, 264] on button "General" at bounding box center [75, 259] width 90 height 18
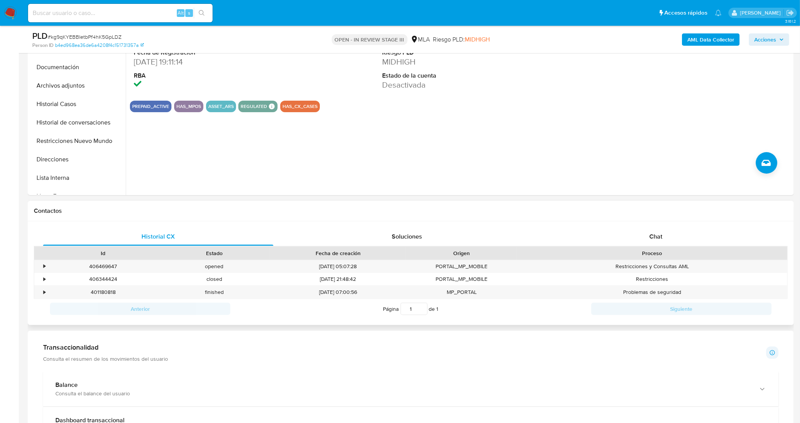
scroll to position [240, 0]
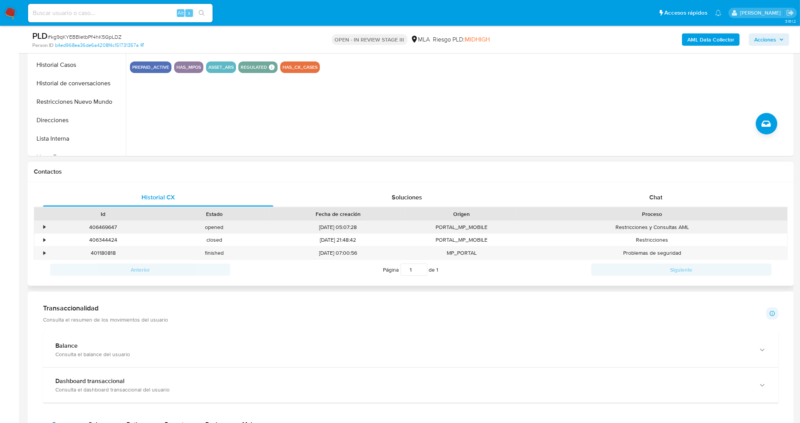
click at [112, 231] on div "406469647" at bounding box center [103, 227] width 111 height 13
copy div "406469647"
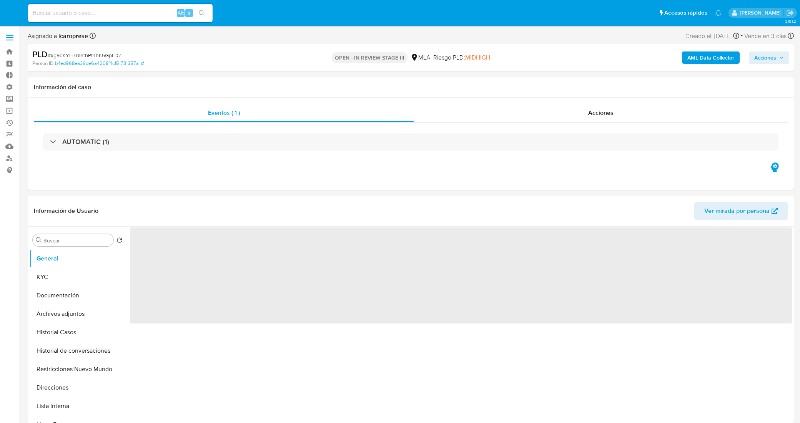
select select "10"
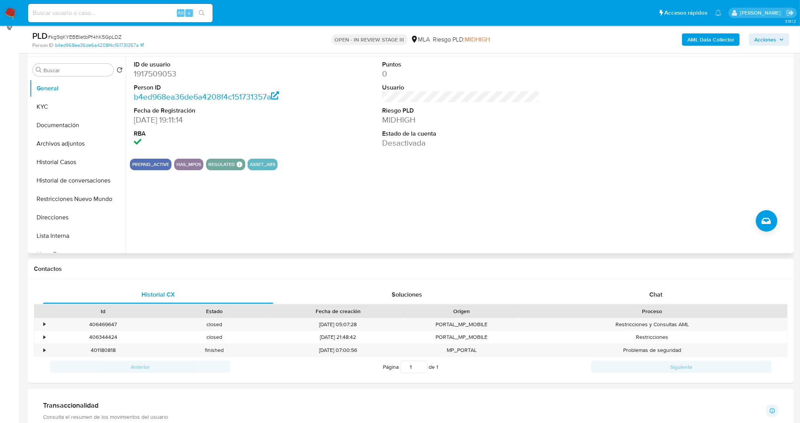
scroll to position [48, 0]
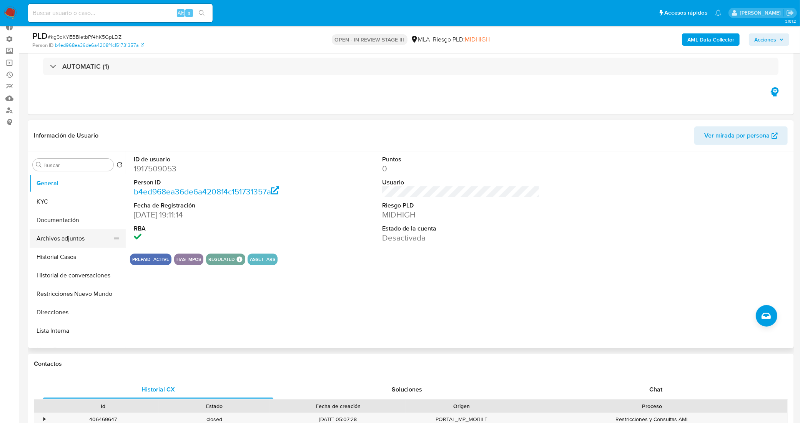
click at [91, 241] on button "Archivos adjuntos" at bounding box center [75, 239] width 90 height 18
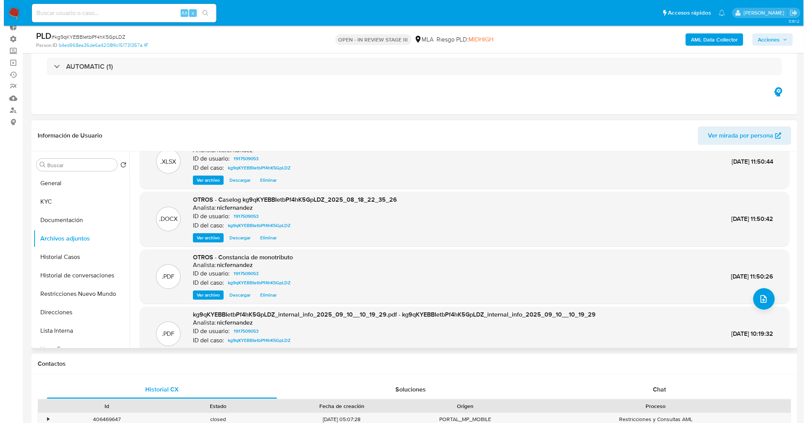
scroll to position [0, 0]
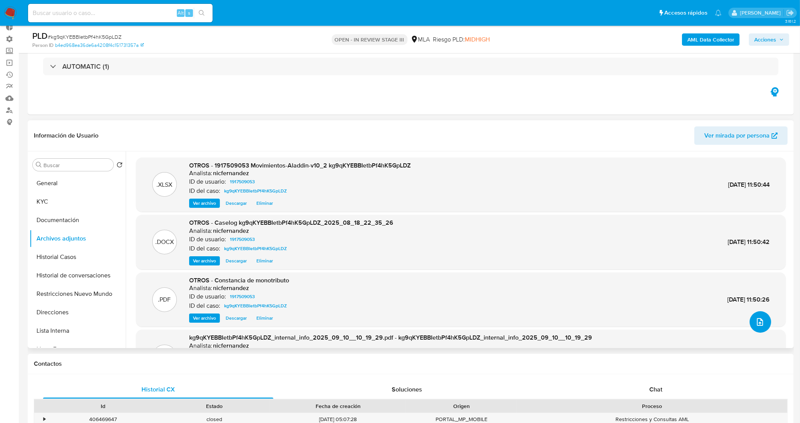
click at [766, 324] on button "upload-file" at bounding box center [761, 322] width 22 height 22
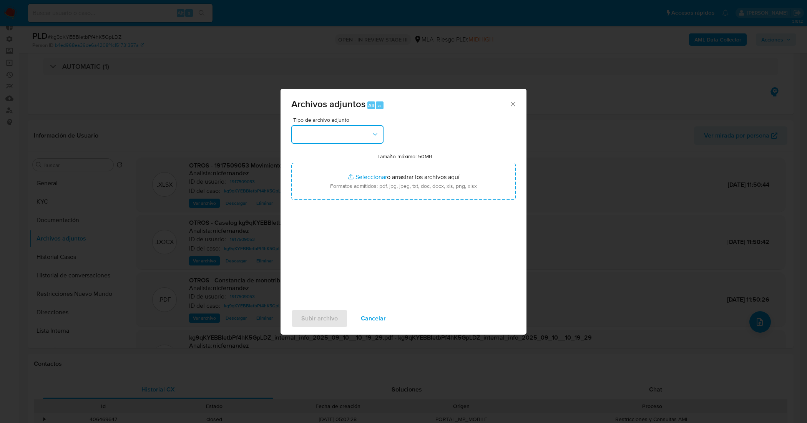
click at [375, 130] on button "button" at bounding box center [337, 134] width 92 height 18
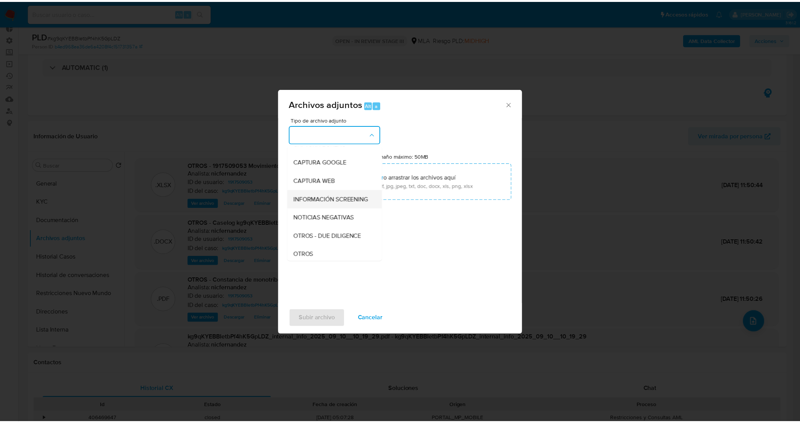
scroll to position [96, 0]
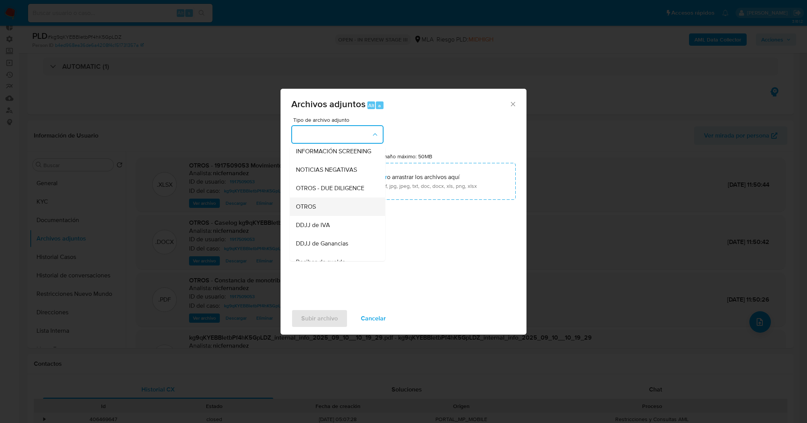
click at [343, 214] on div "OTROS" at bounding box center [335, 207] width 78 height 18
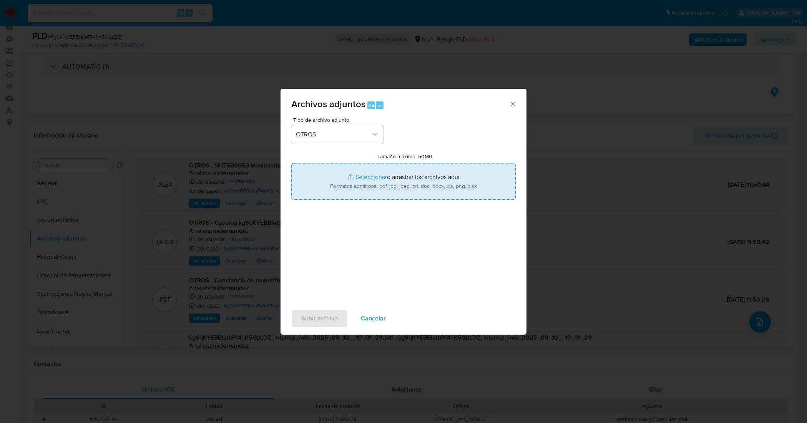
click at [365, 179] on input "Tamaño máximo: 50MB Seleccionar archivos" at bounding box center [403, 181] width 225 height 37
type input "C:\fakepath\Doc ingresos.pdf"
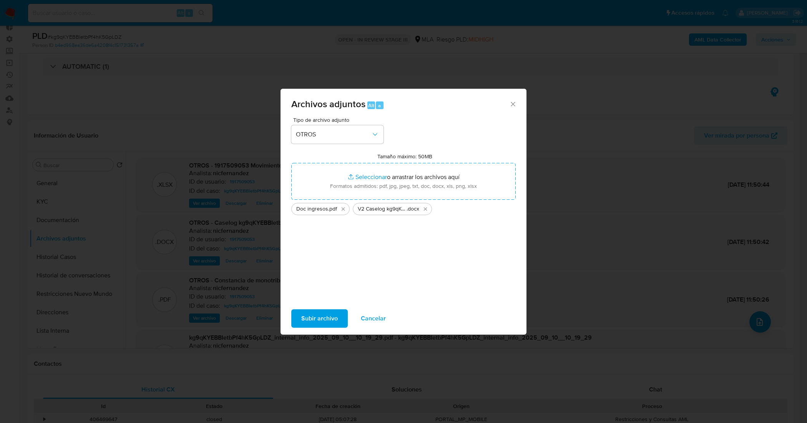
click at [331, 313] on span "Subir archivo" at bounding box center [319, 318] width 37 height 17
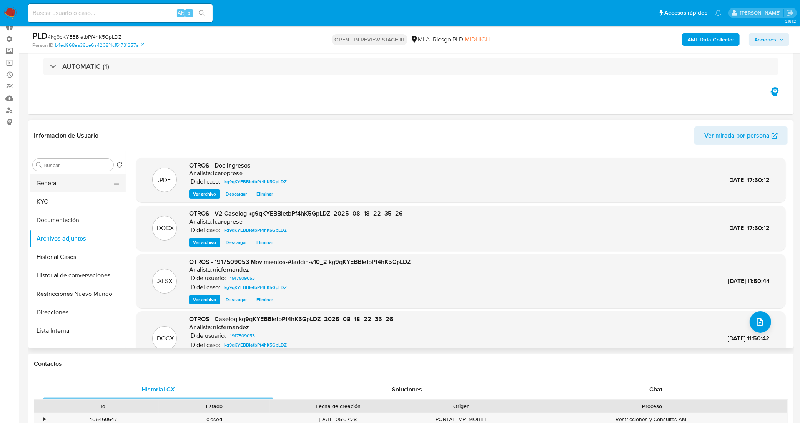
click at [58, 188] on button "General" at bounding box center [75, 183] width 90 height 18
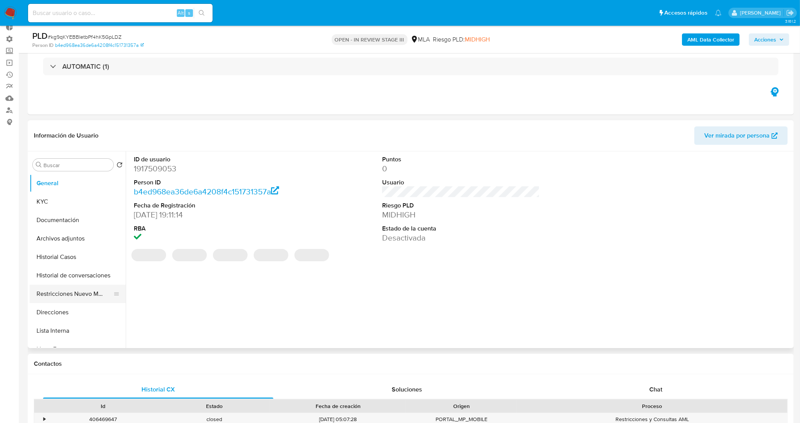
click at [74, 298] on button "Restricciones Nuevo Mundo" at bounding box center [75, 294] width 90 height 18
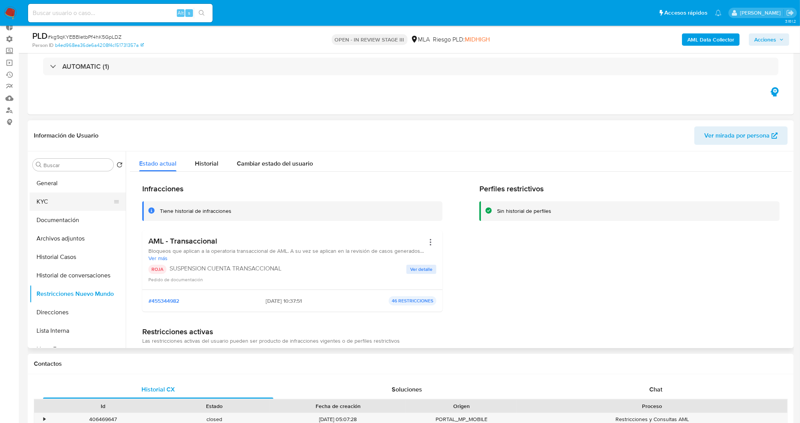
click at [60, 203] on button "KYC" at bounding box center [75, 202] width 90 height 18
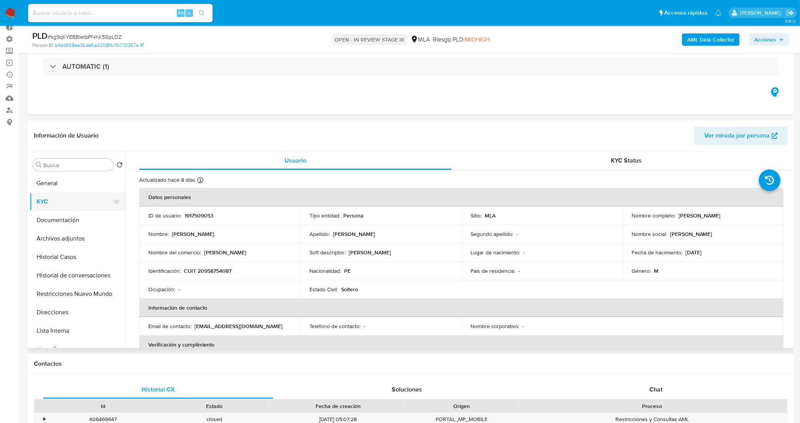
click at [55, 202] on button "KYC" at bounding box center [75, 202] width 90 height 18
click at [205, 215] on p "1917509053" at bounding box center [199, 215] width 29 height 7
copy p "1917509053"
drag, startPoint x: 743, startPoint y: 216, endPoint x: 677, endPoint y: 218, distance: 66.2
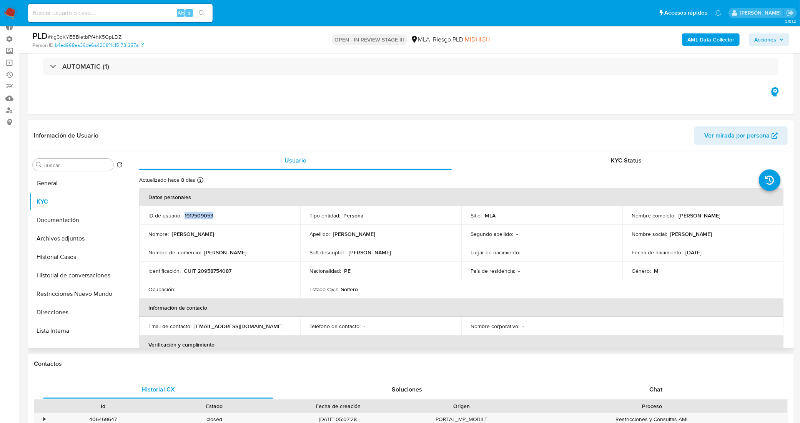
click at [677, 218] on div "Nombre completo : Nestor Javier Rubio Navarro" at bounding box center [703, 215] width 143 height 7
copy p "[PERSON_NAME]"
click at [218, 269] on p "CUIT 20958754087" at bounding box center [208, 271] width 48 height 7
copy p "20958754087"
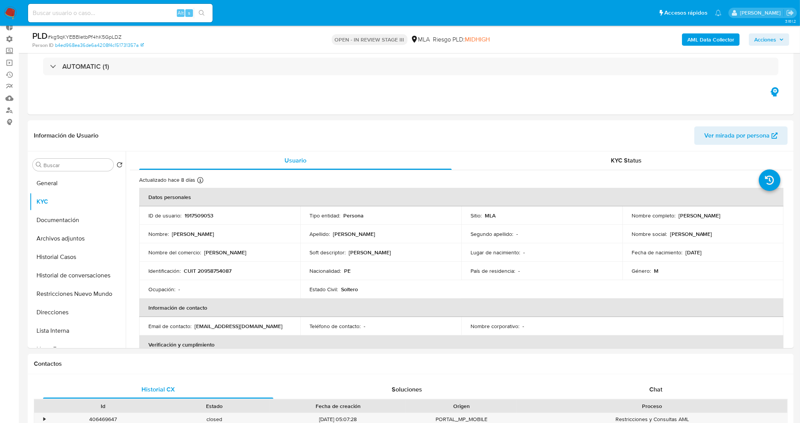
click at [112, 35] on span "# kg9qKYEBBIetbPf4hK5GpLDZ" at bounding box center [85, 37] width 74 height 8
copy span "kg9qKYEBBIetbPf4hK5GpLDZ"
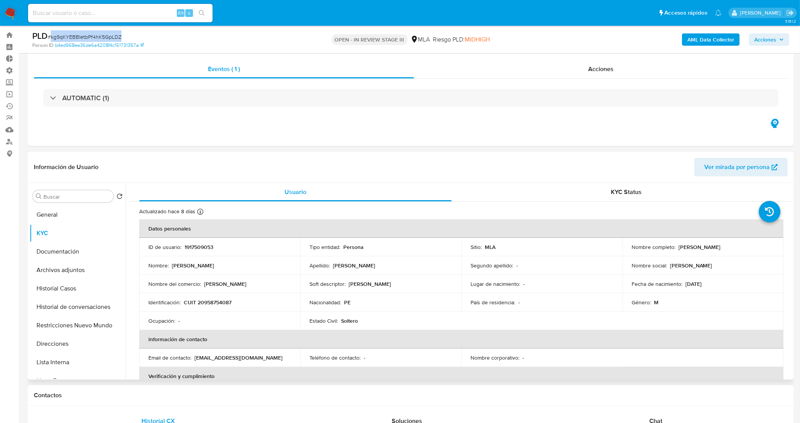
scroll to position [0, 0]
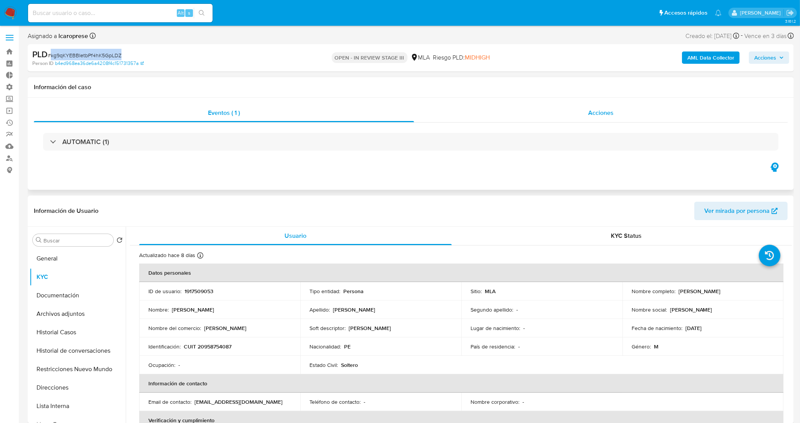
click at [498, 106] on div "Acciones" at bounding box center [601, 113] width 374 height 18
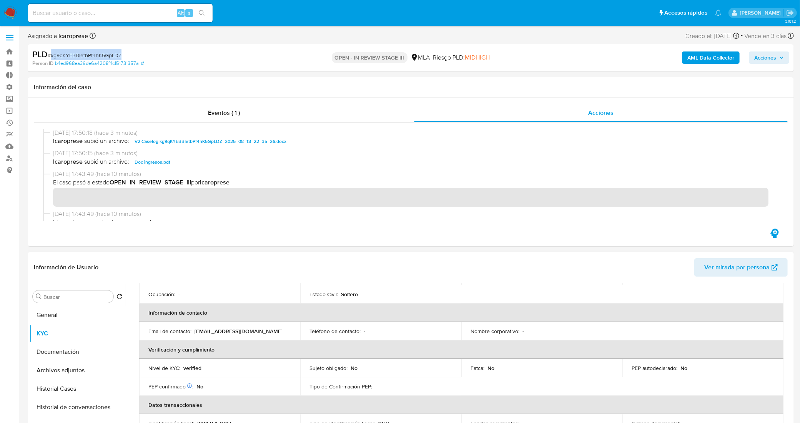
scroll to position [144, 0]
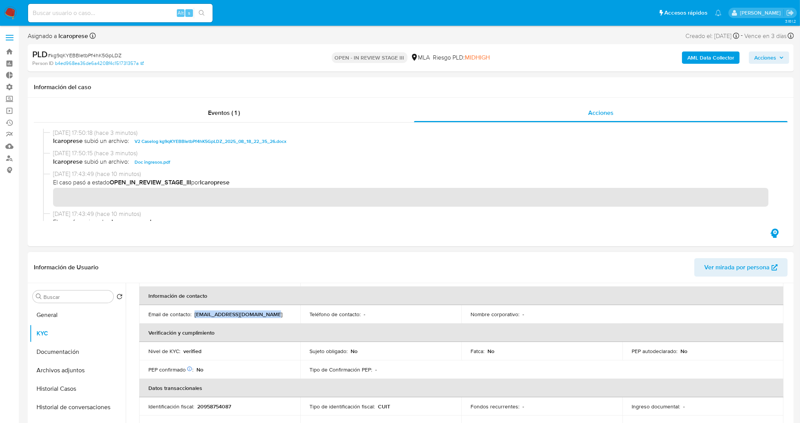
drag, startPoint x: 269, startPoint y: 312, endPoint x: 195, endPoint y: 314, distance: 74.6
click at [195, 314] on div "Email de contacto : nestorrubiojavier@gmail.com" at bounding box center [219, 314] width 143 height 7
copy p "nestorrubiojavier@gmail.com"
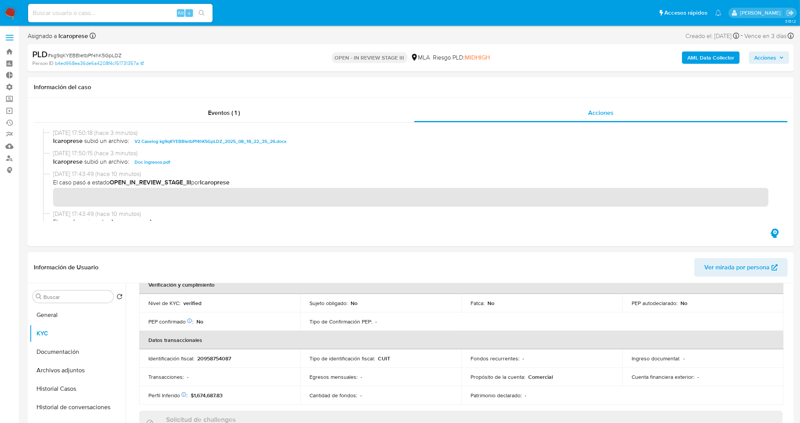
scroll to position [96, 0]
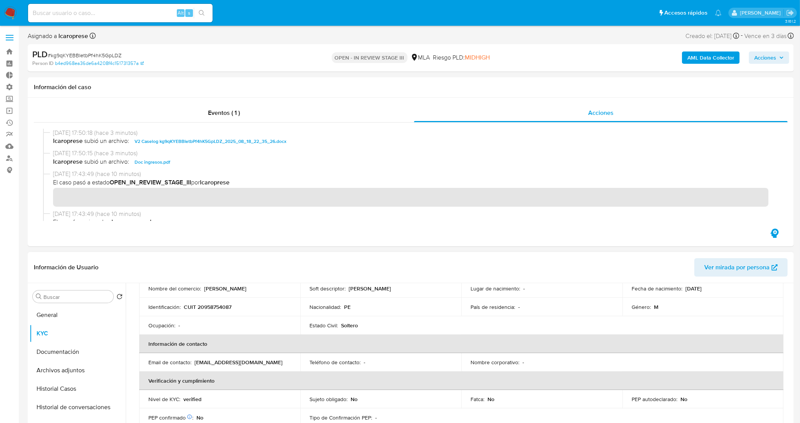
click at [436, 362] on div "Teléfono de contacto : -" at bounding box center [381, 362] width 143 height 7
click at [772, 58] on span "Acciones" at bounding box center [765, 58] width 22 height 12
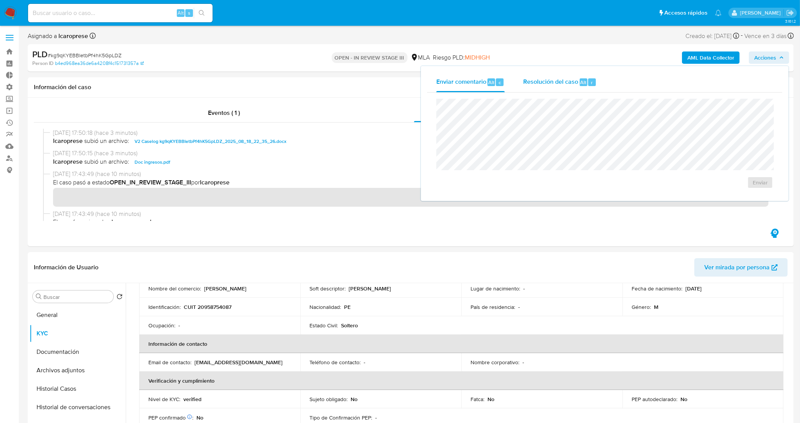
click at [558, 75] on div "Resolución del caso Alt r" at bounding box center [559, 82] width 73 height 20
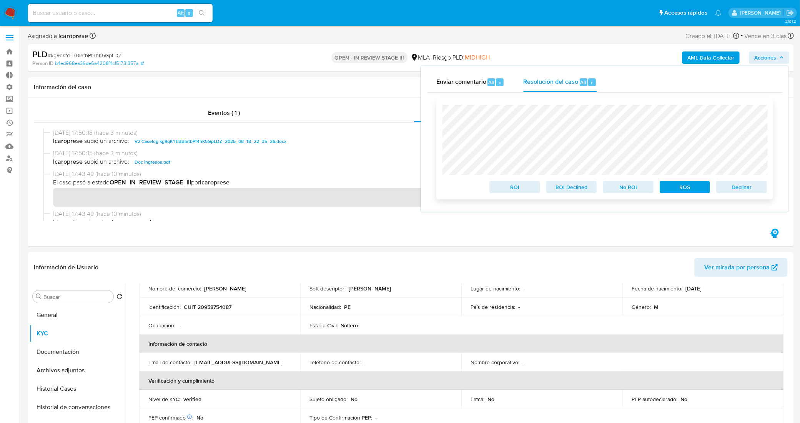
click at [679, 189] on span "ROS" at bounding box center [685, 187] width 40 height 11
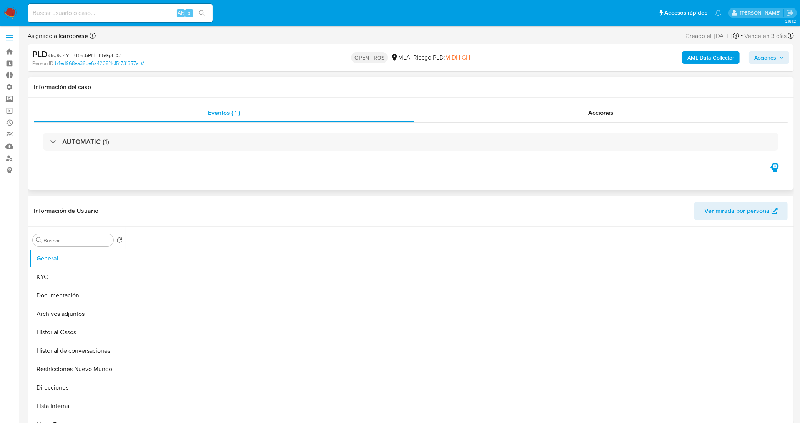
select select "10"
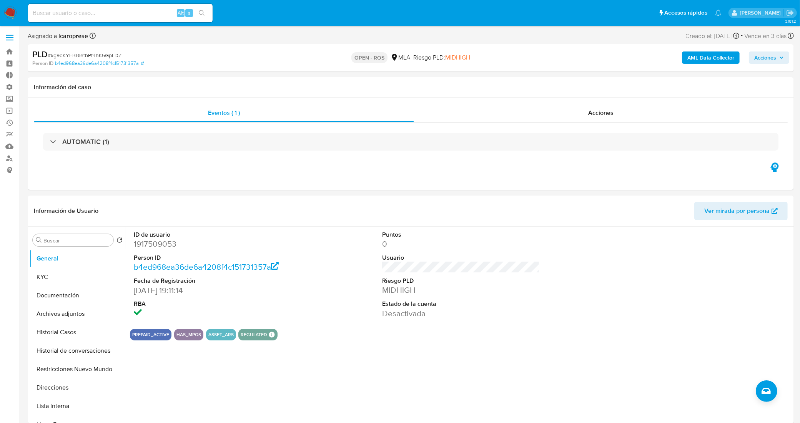
click at [764, 57] on span "Acciones" at bounding box center [765, 58] width 22 height 12
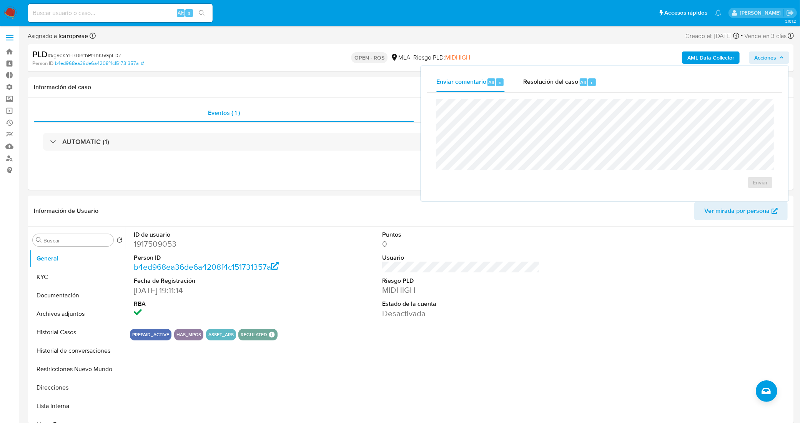
drag, startPoint x: 553, startPoint y: 89, endPoint x: 553, endPoint y: 94, distance: 5.0
click at [553, 88] on div "Resolución del caso Alt r" at bounding box center [559, 82] width 73 height 20
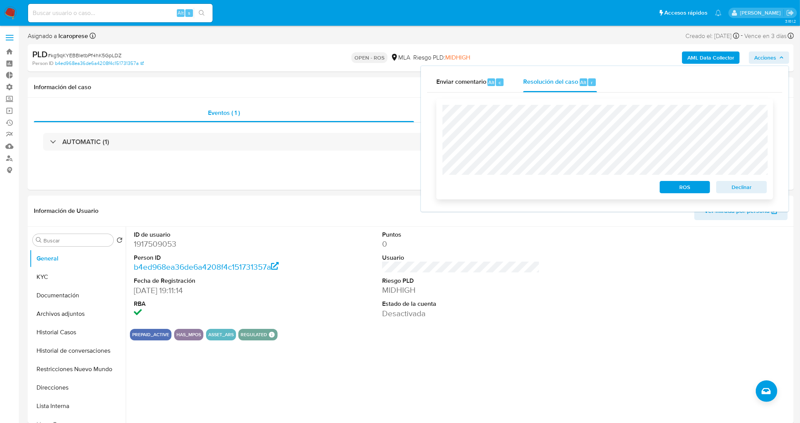
click at [684, 190] on span "ROS" at bounding box center [685, 187] width 40 height 11
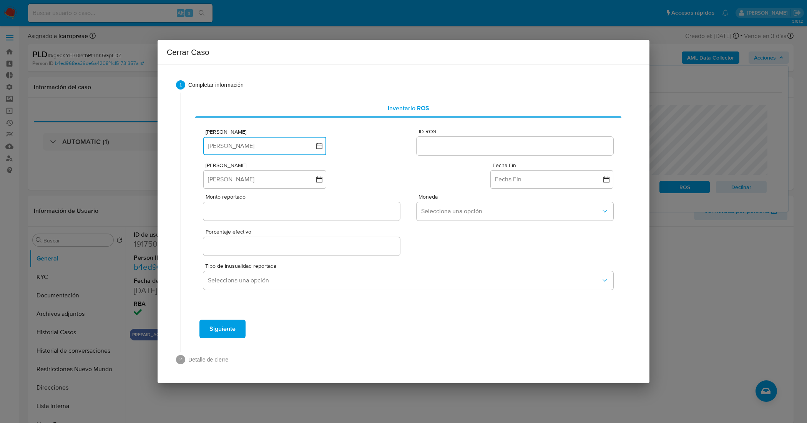
click at [322, 149] on button "[PERSON_NAME]" at bounding box center [264, 146] width 123 height 18
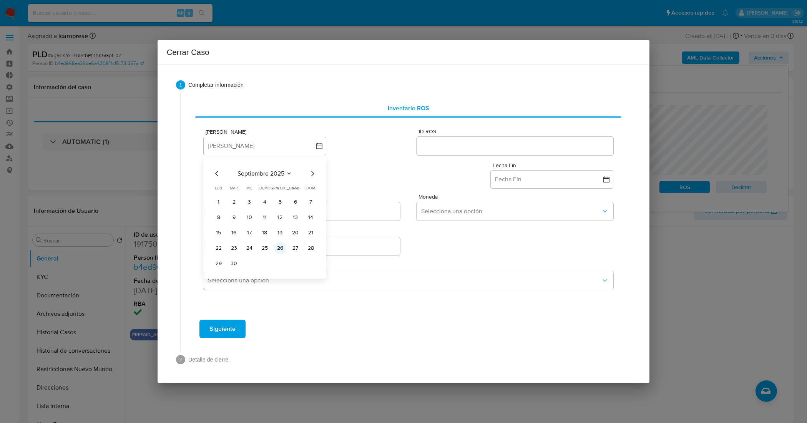
click at [280, 246] on button "26" at bounding box center [280, 248] width 12 height 12
click at [343, 185] on div "Fecha Inicio Fecha Inicio Fecha Fin Fecha Fin" at bounding box center [408, 173] width 410 height 32
click at [466, 150] on input "ID ROS" at bounding box center [515, 146] width 197 height 10
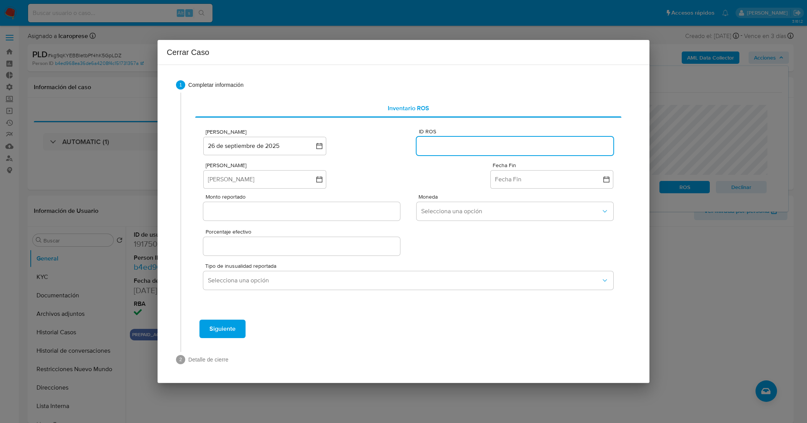
paste input "643655047"
type input "643655047"
click at [362, 169] on div "Fecha Inicio Fecha Inicio Fecha Fin Fecha Fin" at bounding box center [408, 173] width 410 height 32
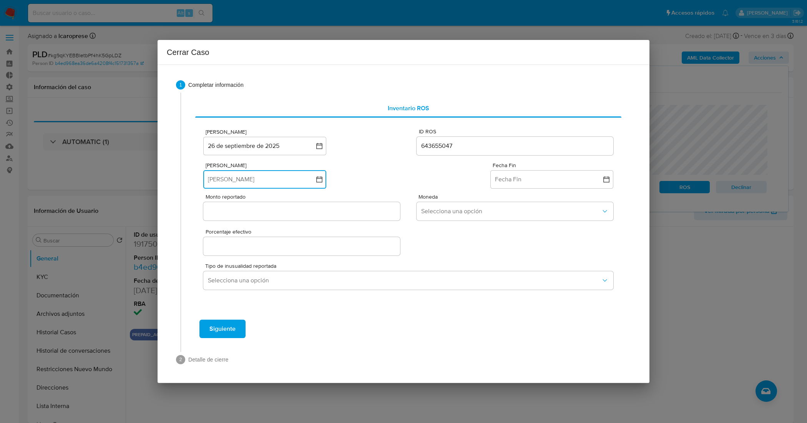
click at [297, 183] on button "Fecha Inicio" at bounding box center [264, 179] width 123 height 18
click at [211, 208] on div "septiembre 2025 septiembre 2025 lun lunes mar martes mié miércoles jue jueves v…" at bounding box center [264, 252] width 123 height 122
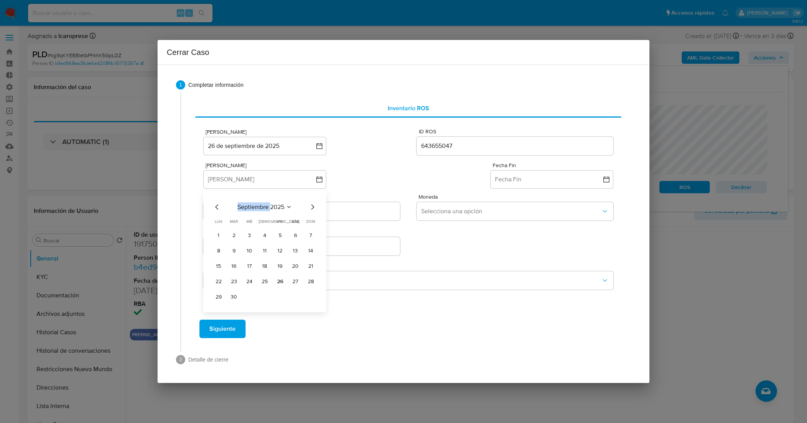
click at [211, 208] on div "septiembre 2025 septiembre 2025 lun lunes mar martes mié miércoles jue jueves v…" at bounding box center [264, 252] width 123 height 122
click at [213, 206] on div "septiembre 2025 septiembre 2025 lun lunes mar martes mié miércoles jue jueves v…" at bounding box center [264, 252] width 123 height 122
click at [214, 206] on icon "Mes anterior" at bounding box center [217, 206] width 9 height 9
click at [216, 206] on icon "Mes anterior" at bounding box center [217, 206] width 9 height 9
click at [216, 206] on icon "Mes anterior" at bounding box center [216, 206] width 3 height 5
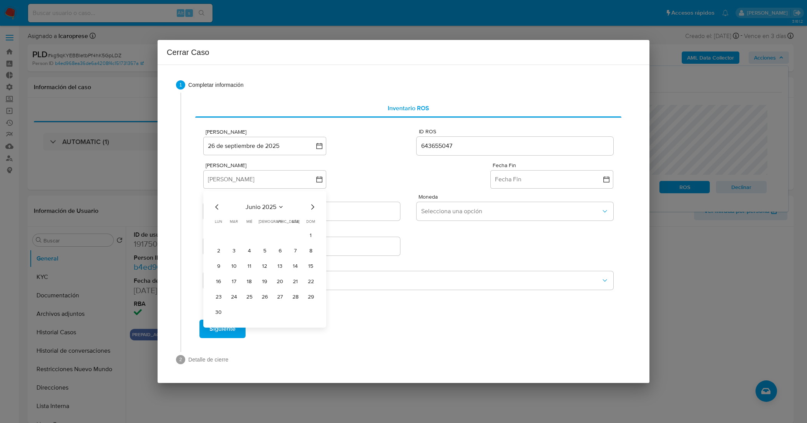
click at [216, 206] on icon "Mes anterior" at bounding box center [216, 206] width 3 height 5
click at [234, 236] on button "1" at bounding box center [234, 235] width 12 height 12
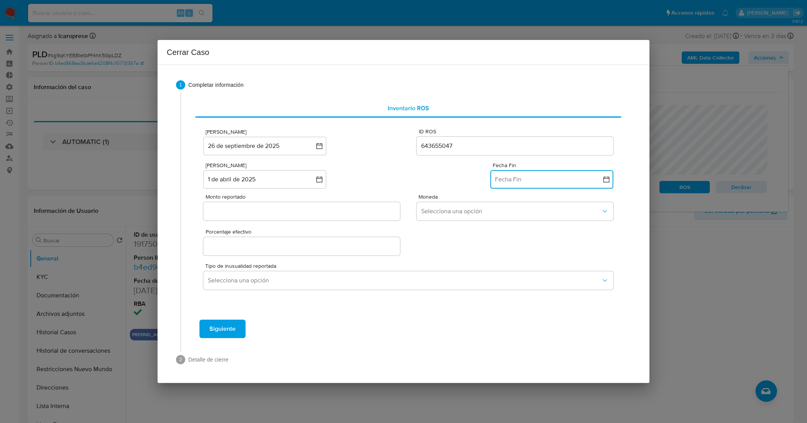
click at [539, 181] on button "Fecha Fin" at bounding box center [552, 179] width 123 height 18
click at [506, 208] on icon "Mes anterior" at bounding box center [504, 206] width 9 height 9
click at [556, 299] on button "31" at bounding box center [552, 297] width 12 height 12
click at [508, 258] on div "Fecha ROS 26 de septiembre de 2025 26-09-2025 ID ROS 643655047 Fecha Inicio 1 d…" at bounding box center [408, 206] width 410 height 166
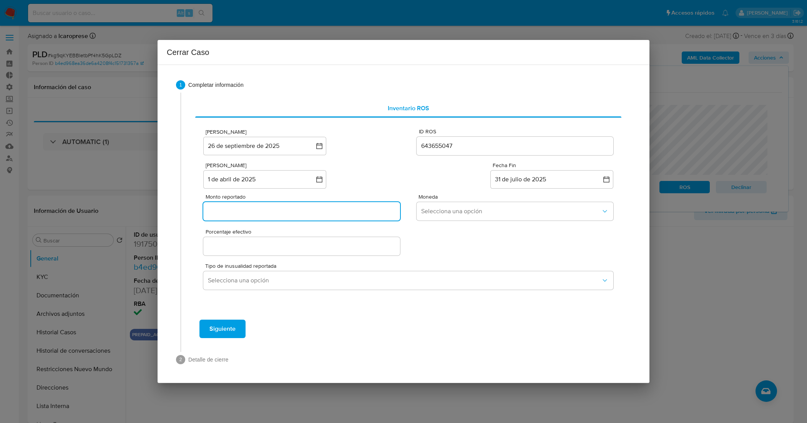
click at [288, 215] on input "Monto reportado" at bounding box center [301, 211] width 197 height 10
paste input "44475085"
type input "44475085"
click at [464, 211] on span "Selecciona una opción" at bounding box center [511, 212] width 180 height 8
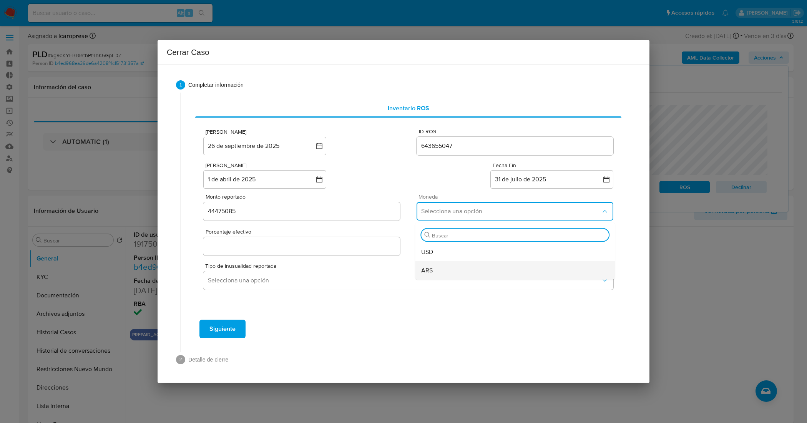
click at [476, 268] on div "ARS" at bounding box center [515, 270] width 188 height 18
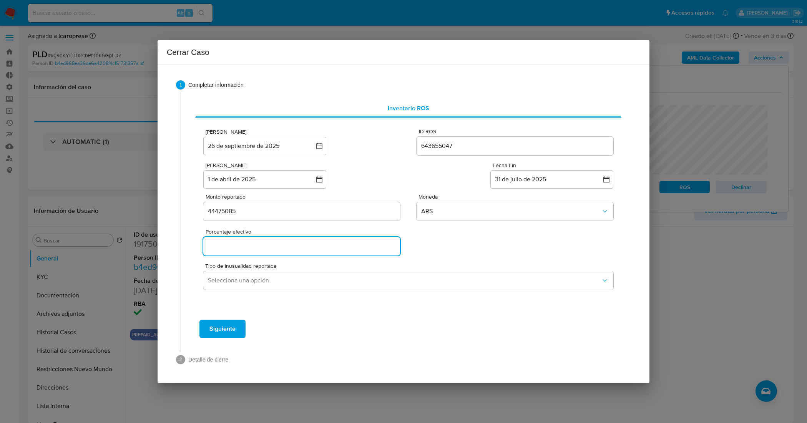
click at [350, 247] on input "Porcentaje efectivo" at bounding box center [301, 246] width 197 height 10
type input "0%"
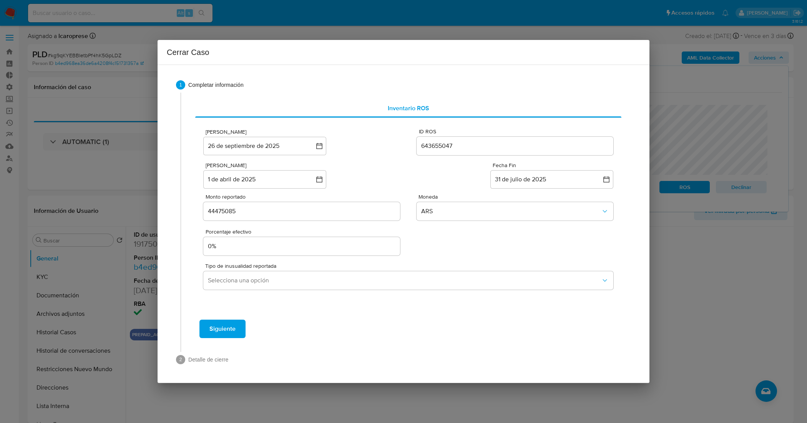
click at [440, 247] on div "Porcentaje efectivo 0%" at bounding box center [408, 240] width 410 height 33
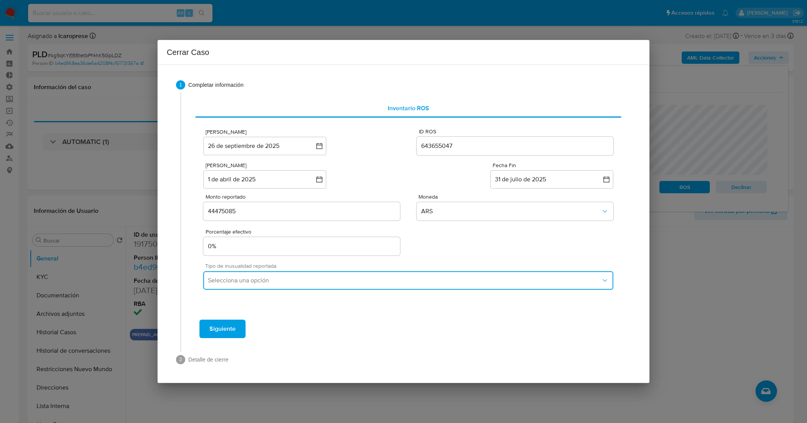
click at [293, 281] on span "Selecciona una opción" at bounding box center [404, 281] width 393 height 8
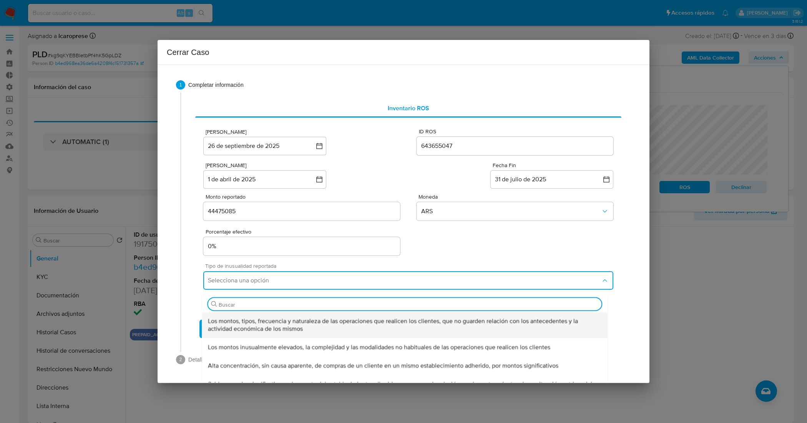
click at [300, 321] on span "Los montos, tipos, frecuencia y naturaleza de las operaciones que realicen los …" at bounding box center [405, 324] width 394 height 15
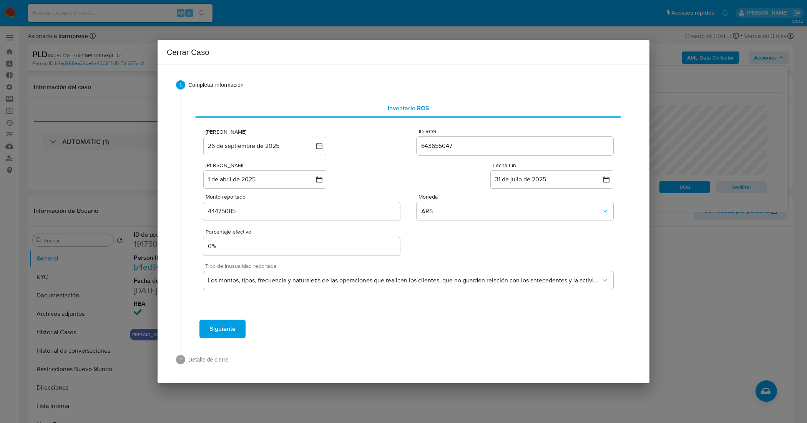
click at [436, 252] on div "Porcentaje efectivo 0%" at bounding box center [408, 240] width 410 height 33
click at [231, 330] on span "Siguiente" at bounding box center [223, 329] width 26 height 17
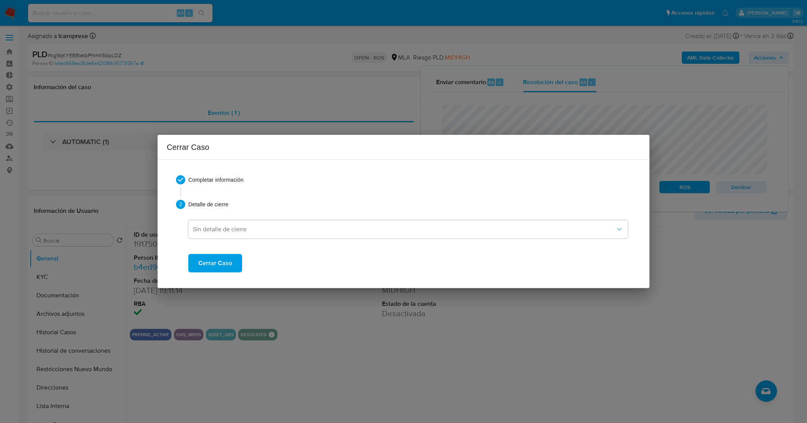
click at [226, 266] on span "Cerrar Caso" at bounding box center [215, 263] width 34 height 17
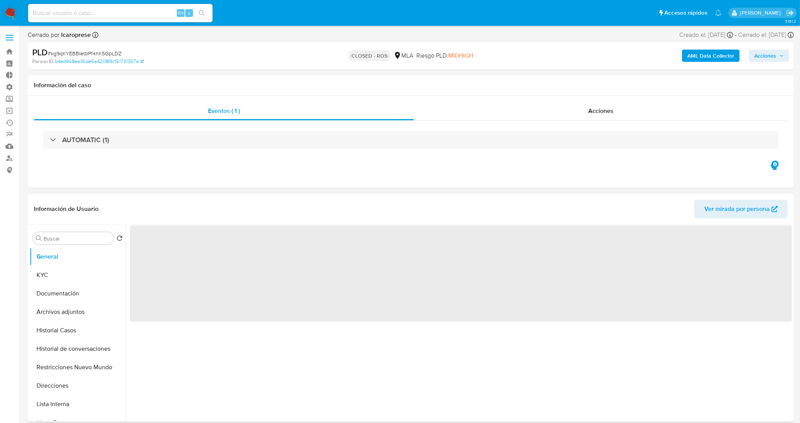
select select "10"
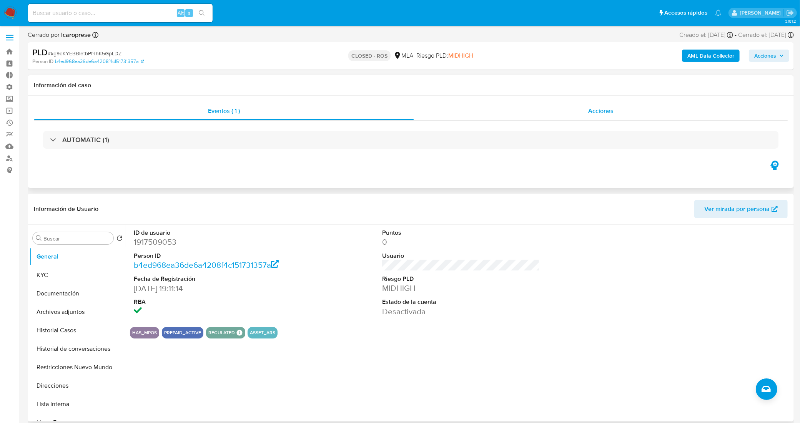
click at [493, 110] on div "Acciones" at bounding box center [601, 111] width 374 height 18
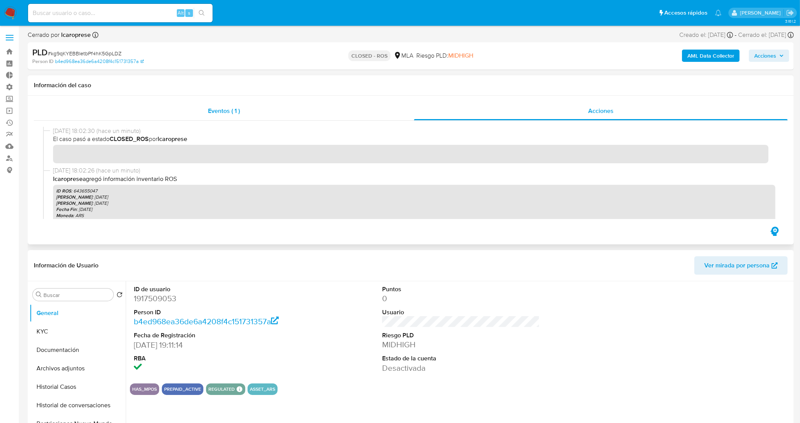
click at [253, 114] on div "Eventos ( 1 )" at bounding box center [224, 111] width 380 height 18
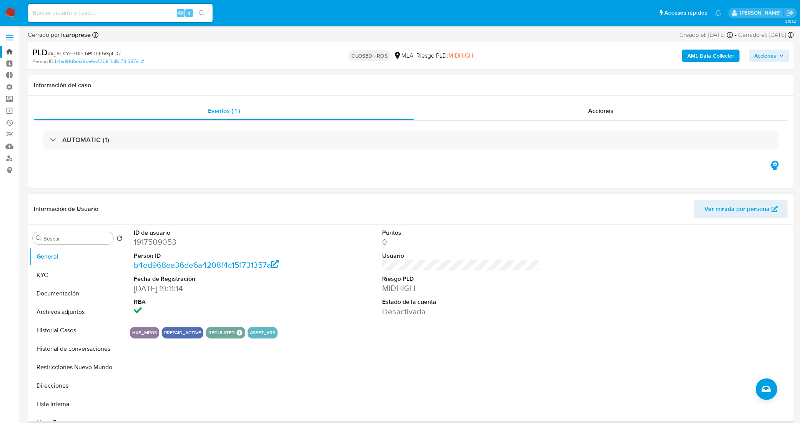
click at [8, 53] on link "Bandeja" at bounding box center [46, 52] width 92 height 12
